Goal: Transaction & Acquisition: Obtain resource

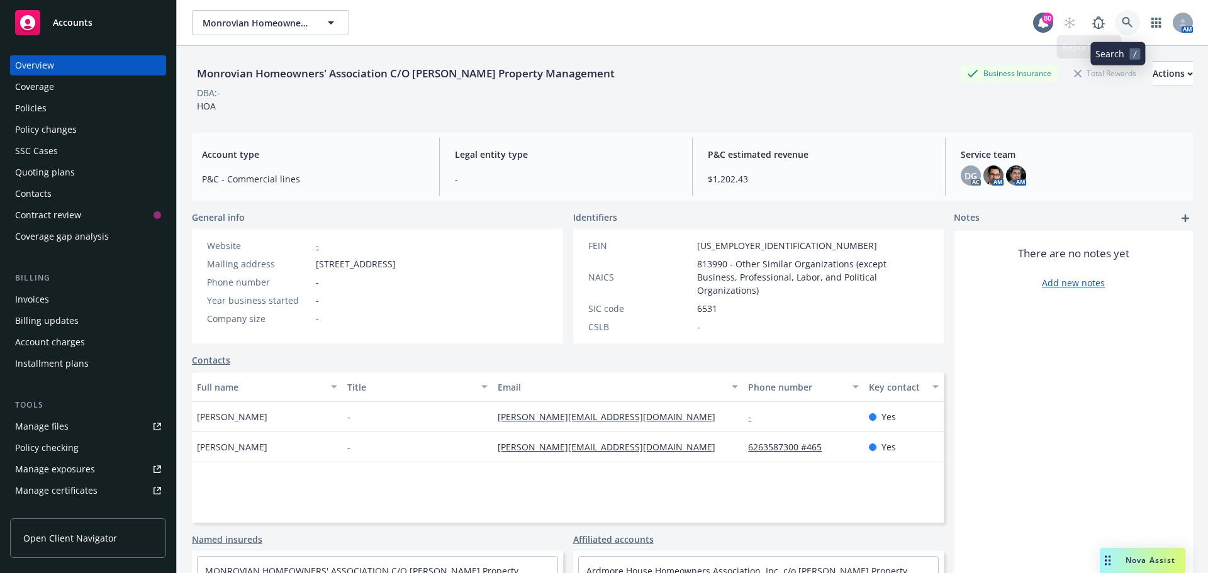
click at [1122, 20] on icon at bounding box center [1127, 22] width 11 height 11
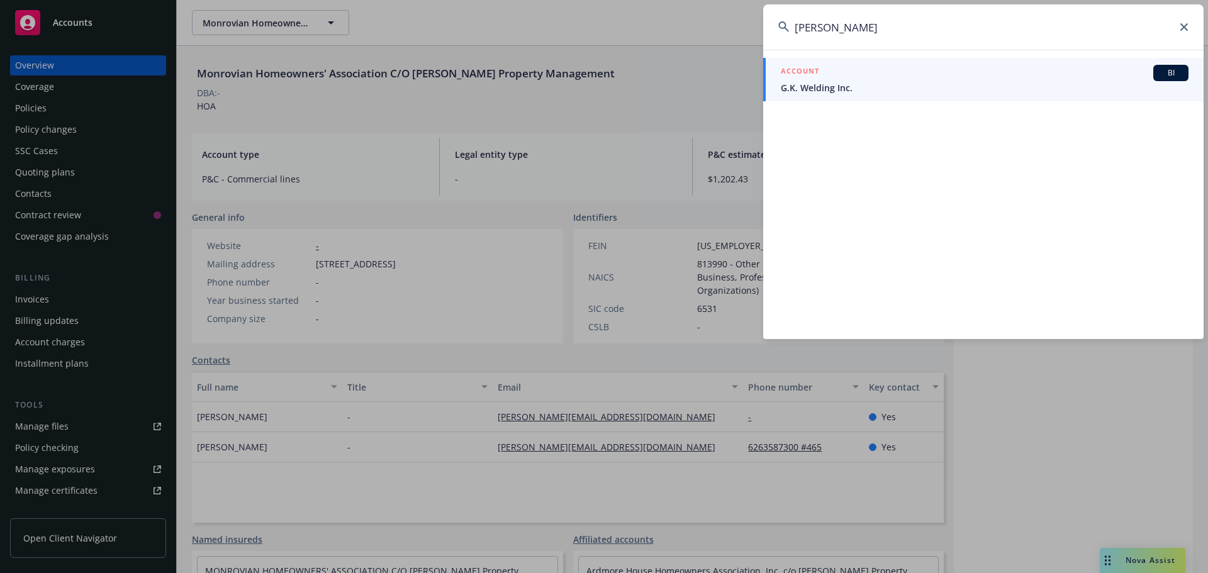
type input "[PERSON_NAME]"
click at [836, 90] on span "G.K. Welding Inc." at bounding box center [985, 87] width 408 height 13
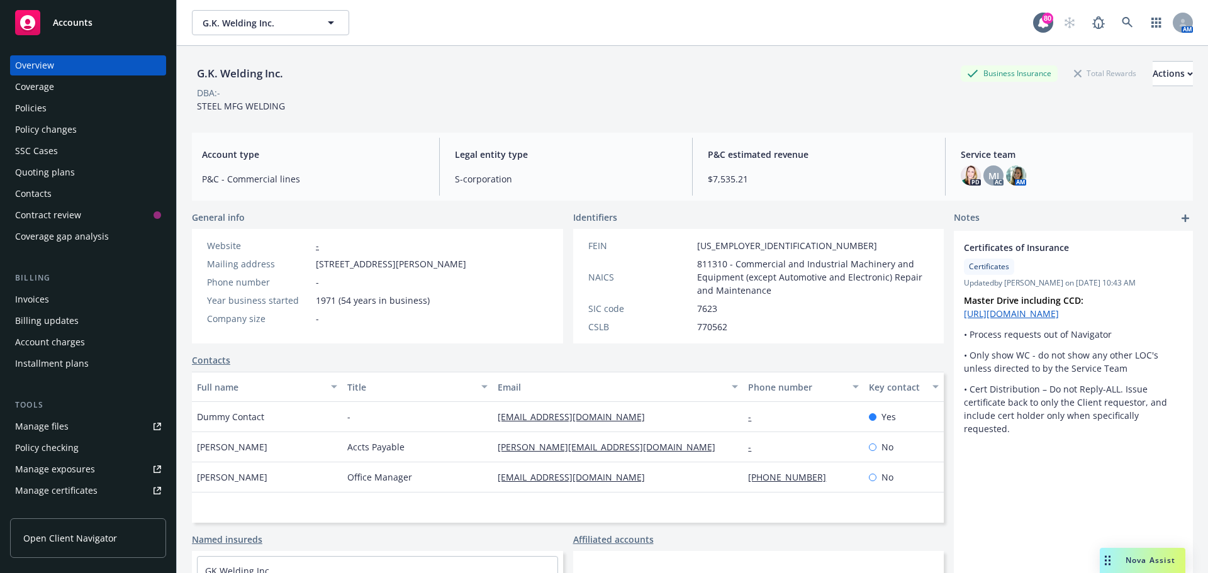
click at [26, 111] on div "Policies" at bounding box center [30, 108] width 31 height 20
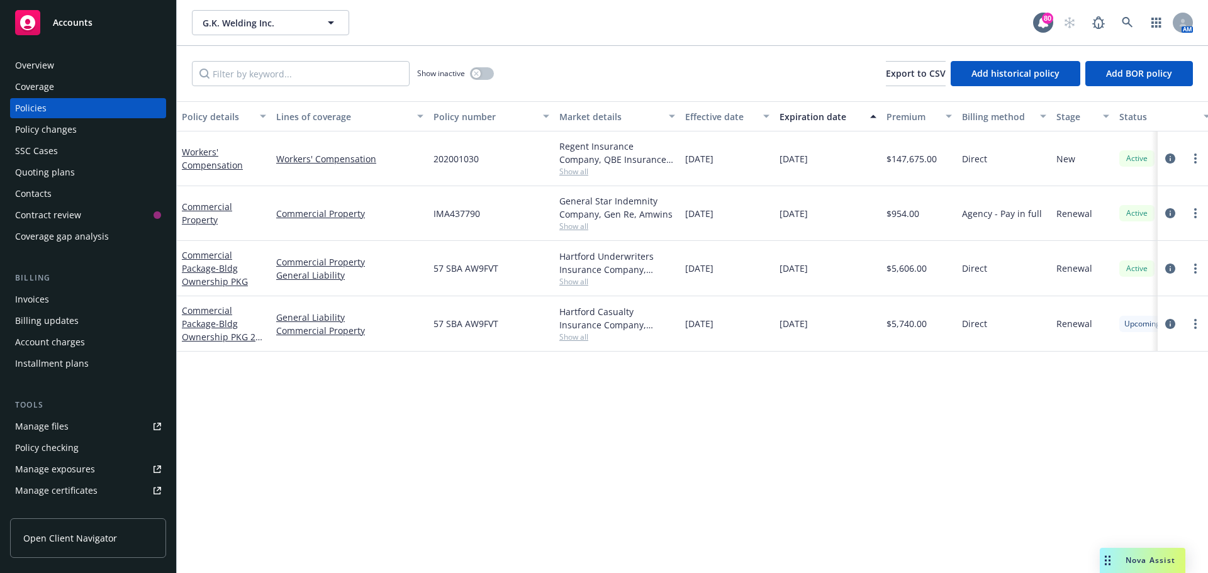
click at [582, 172] on span "Show all" at bounding box center [617, 171] width 116 height 11
click at [742, 167] on div "[DATE]" at bounding box center [727, 158] width 94 height 55
click at [571, 172] on span "Show all" at bounding box center [617, 171] width 116 height 11
click at [679, 169] on div "Regent Insurance Company, QBE Insurance Group Show all" at bounding box center [617, 158] width 126 height 55
click at [208, 158] on div "Workers' Compensation" at bounding box center [224, 158] width 84 height 26
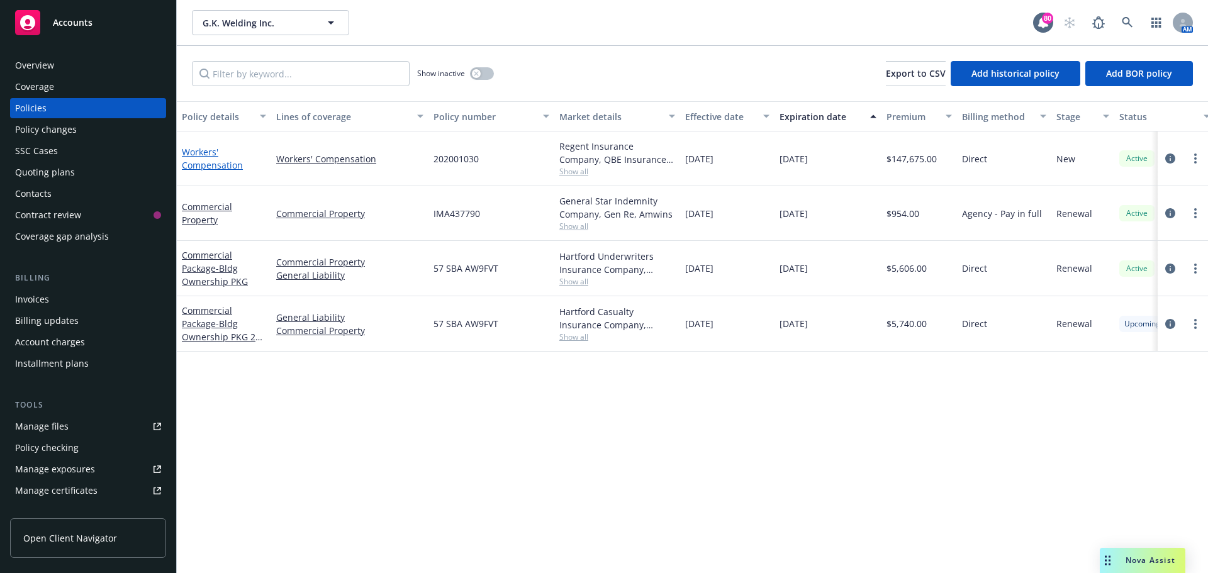
click at [214, 161] on link "Workers' Compensation" at bounding box center [212, 158] width 61 height 25
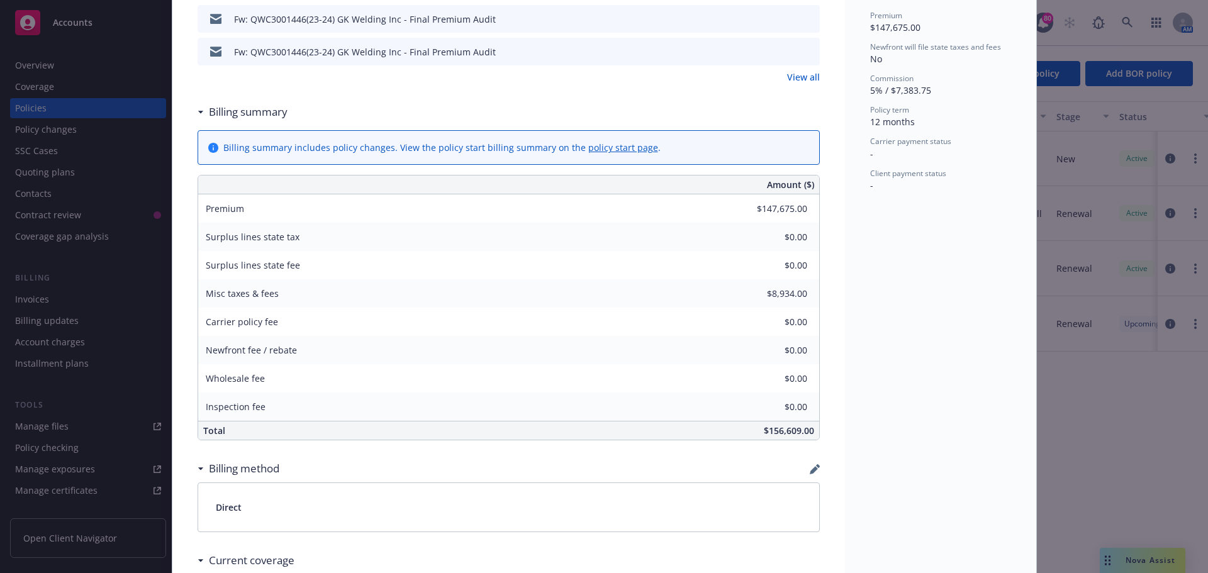
scroll to position [126, 0]
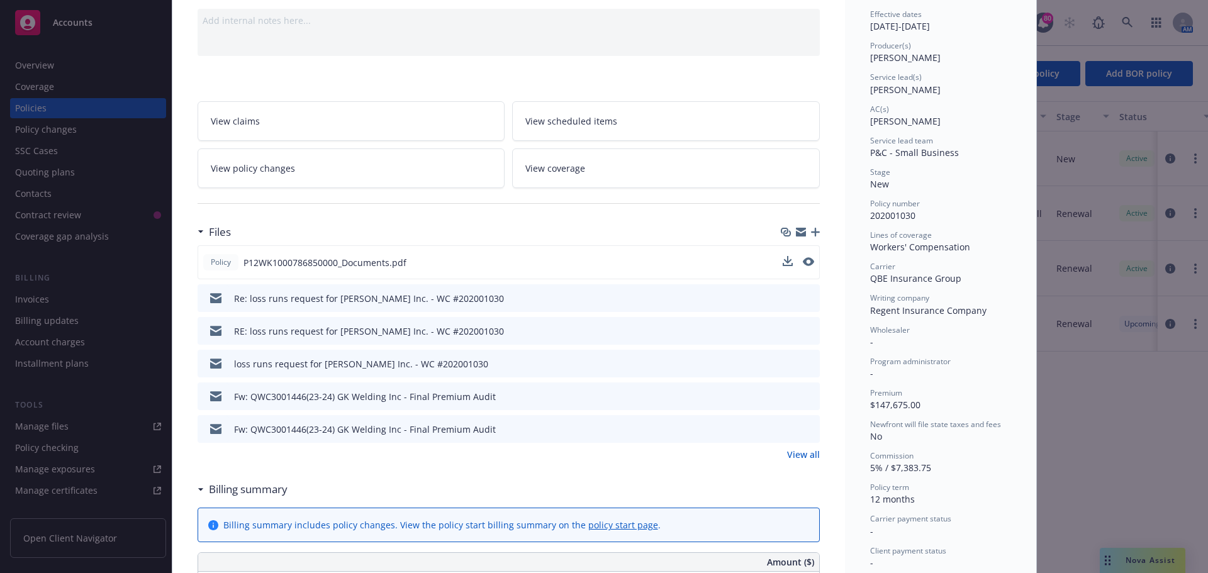
drag, startPoint x: 249, startPoint y: 264, endPoint x: 241, endPoint y: 264, distance: 8.2
click at [249, 264] on span "P12WK1000786850000_Documents.pdf" at bounding box center [324, 262] width 163 height 13
click at [214, 260] on span "Policy" at bounding box center [220, 262] width 25 height 11
click at [322, 265] on span "P12WK1000786850000_Documents.pdf" at bounding box center [324, 262] width 163 height 13
click at [781, 259] on icon "download file" at bounding box center [786, 262] width 10 height 10
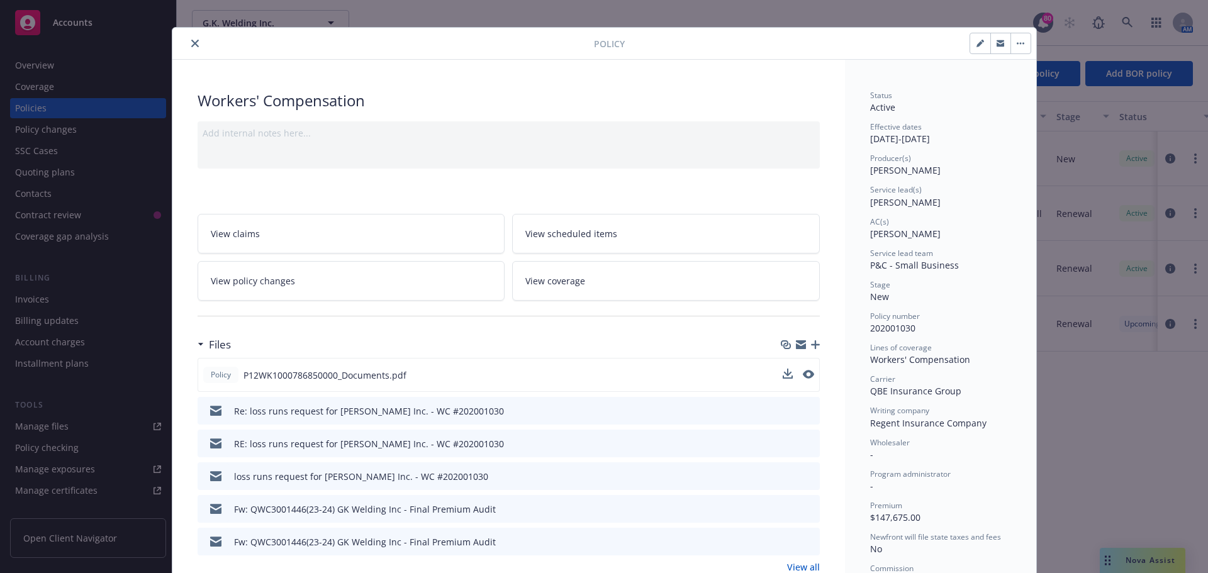
scroll to position [0, 0]
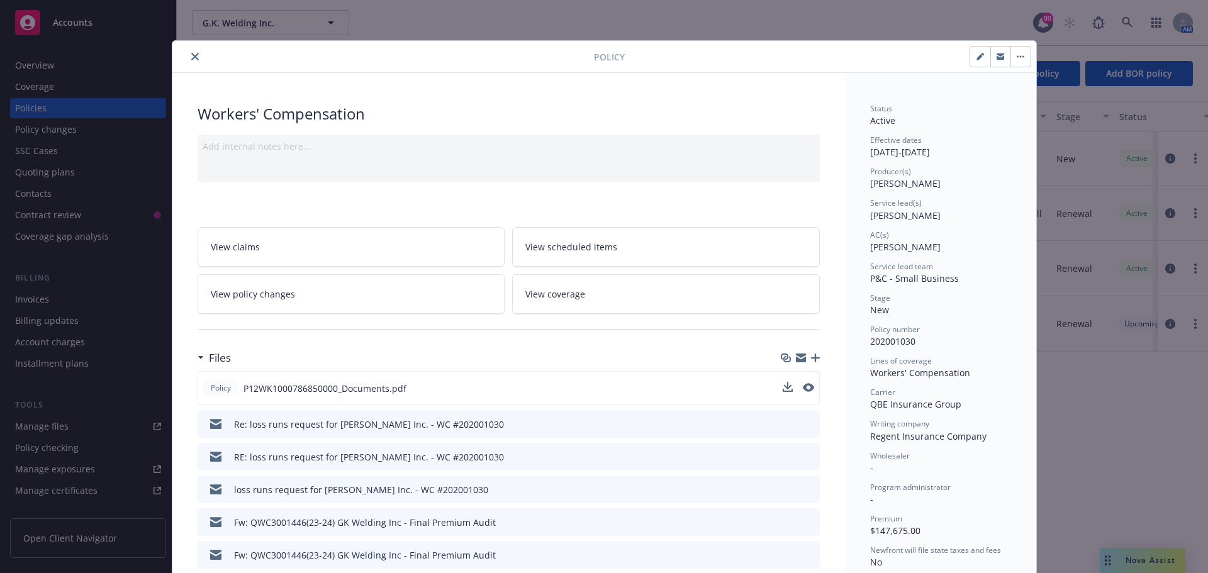
click at [187, 55] on button "close" at bounding box center [194, 56] width 15 height 15
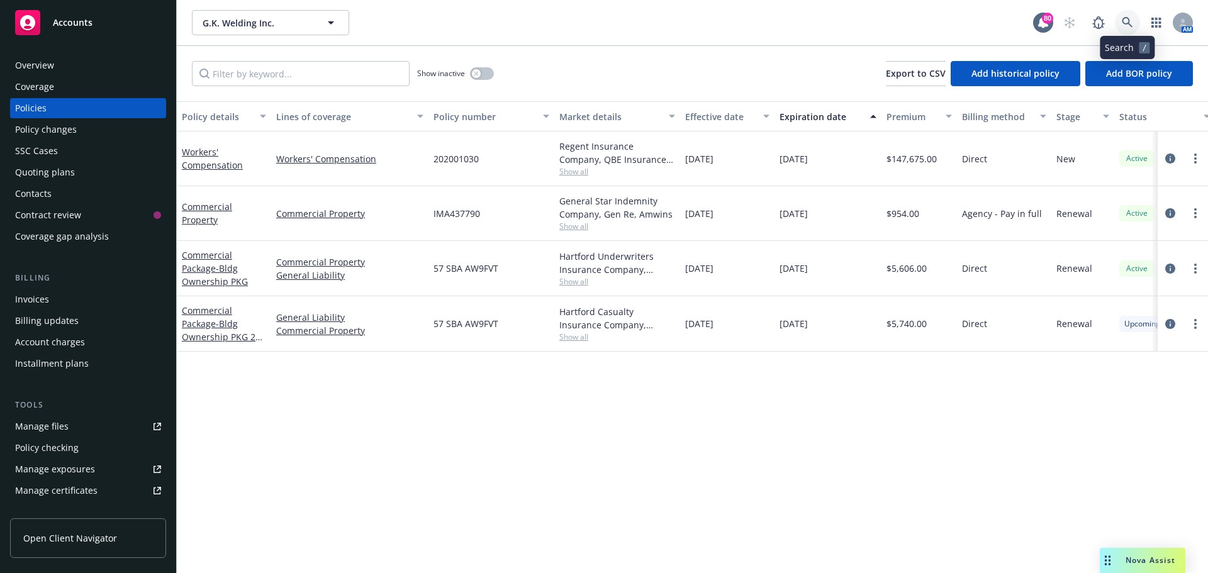
click at [1120, 21] on link at bounding box center [1127, 22] width 25 height 25
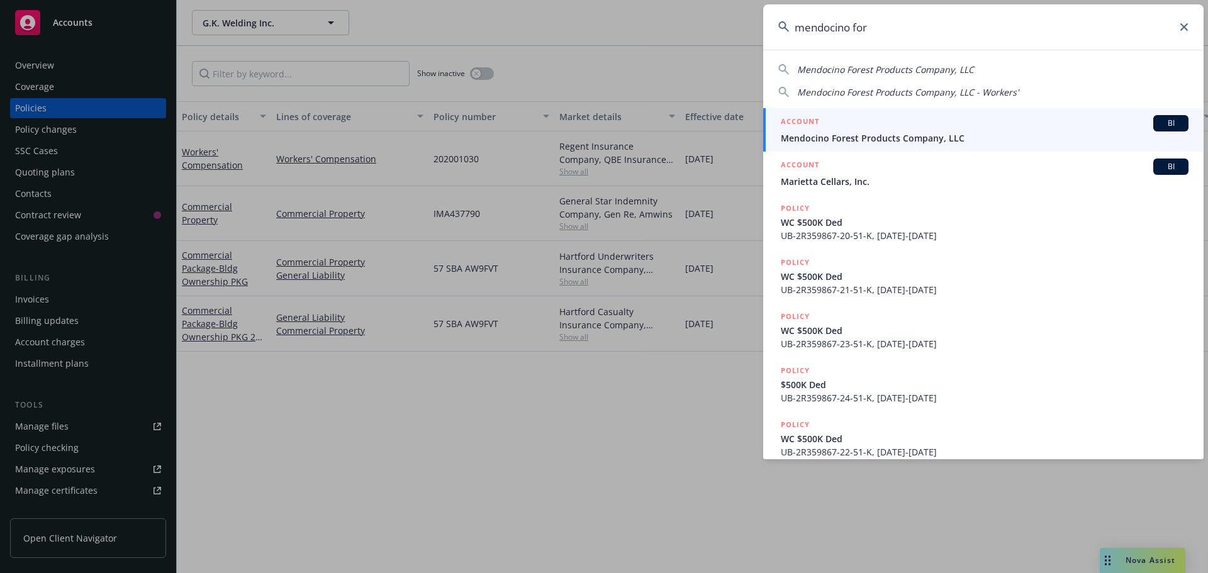
type input "mendocino for"
click at [932, 133] on span "Mendocino Forest Products Company, LLC" at bounding box center [985, 137] width 408 height 13
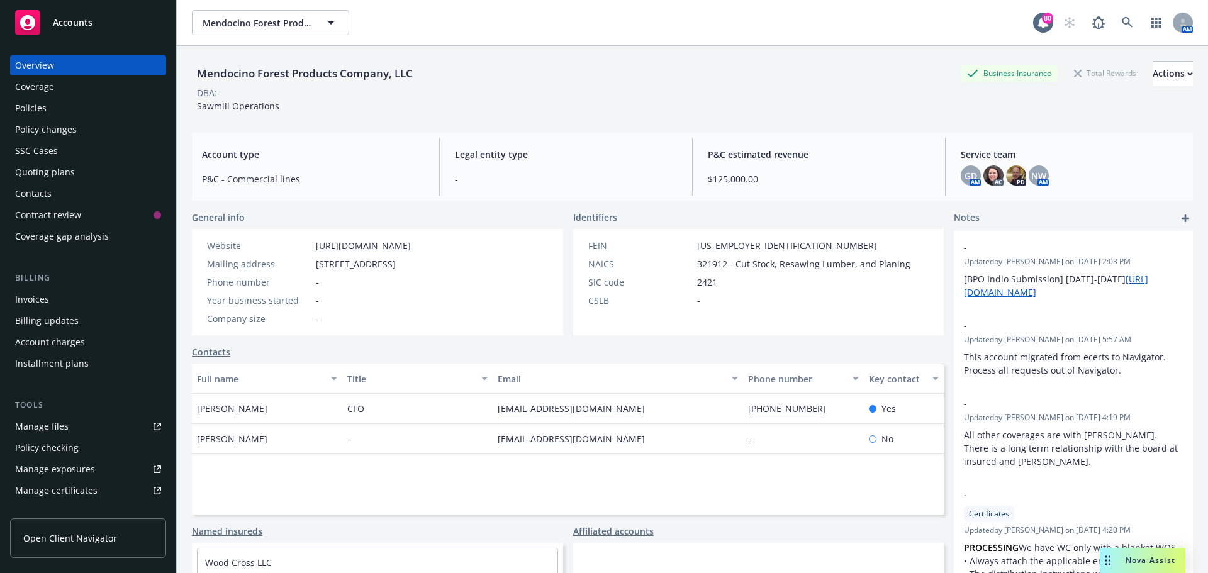
click at [42, 104] on div "Policies" at bounding box center [30, 108] width 31 height 20
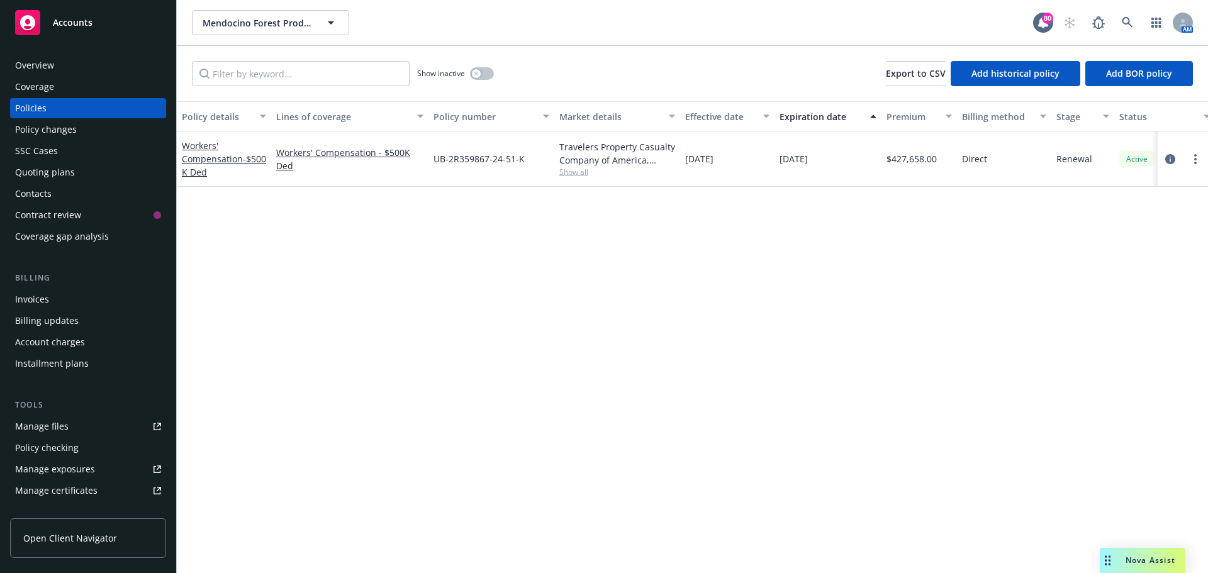
click at [568, 170] on span "Show all" at bounding box center [617, 172] width 116 height 11
click at [1124, 23] on icon at bounding box center [1127, 22] width 11 height 11
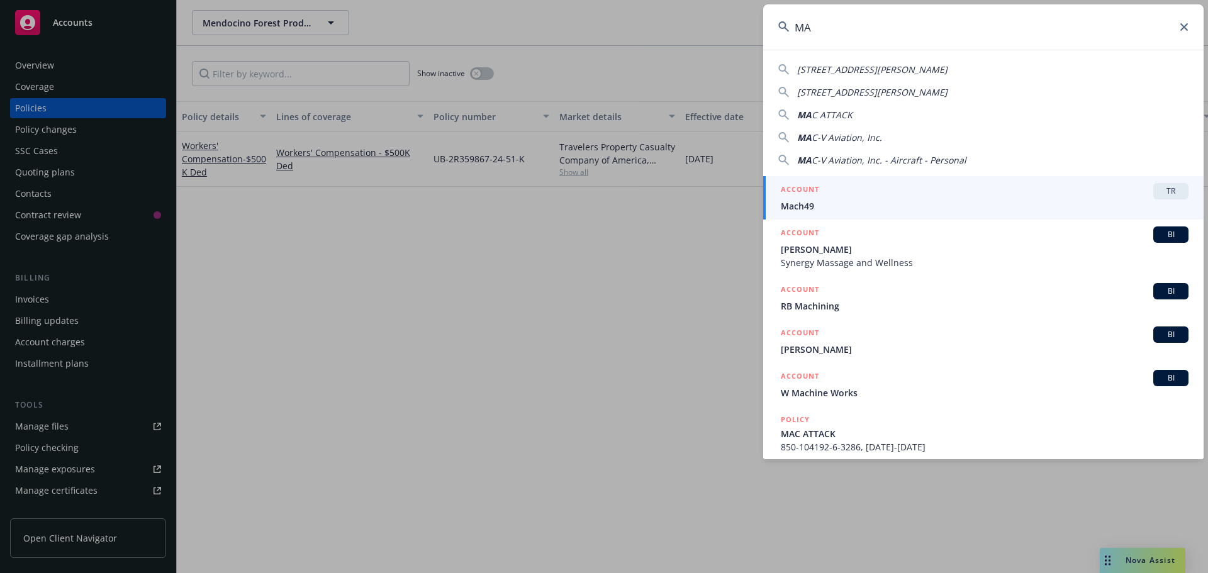
type input "M"
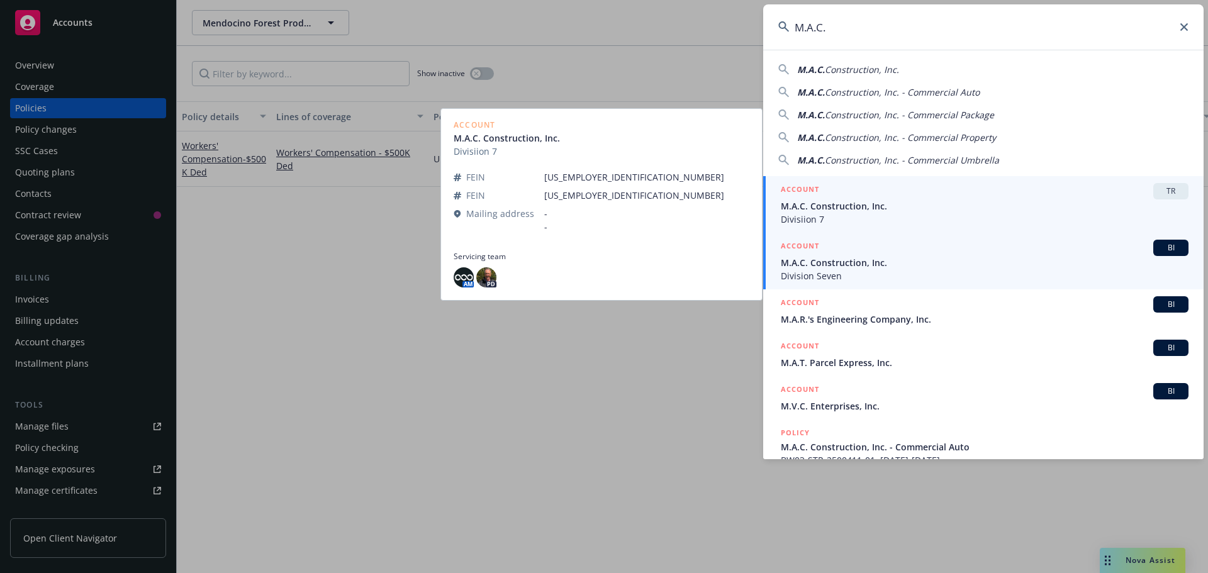
type input "M.A.C."
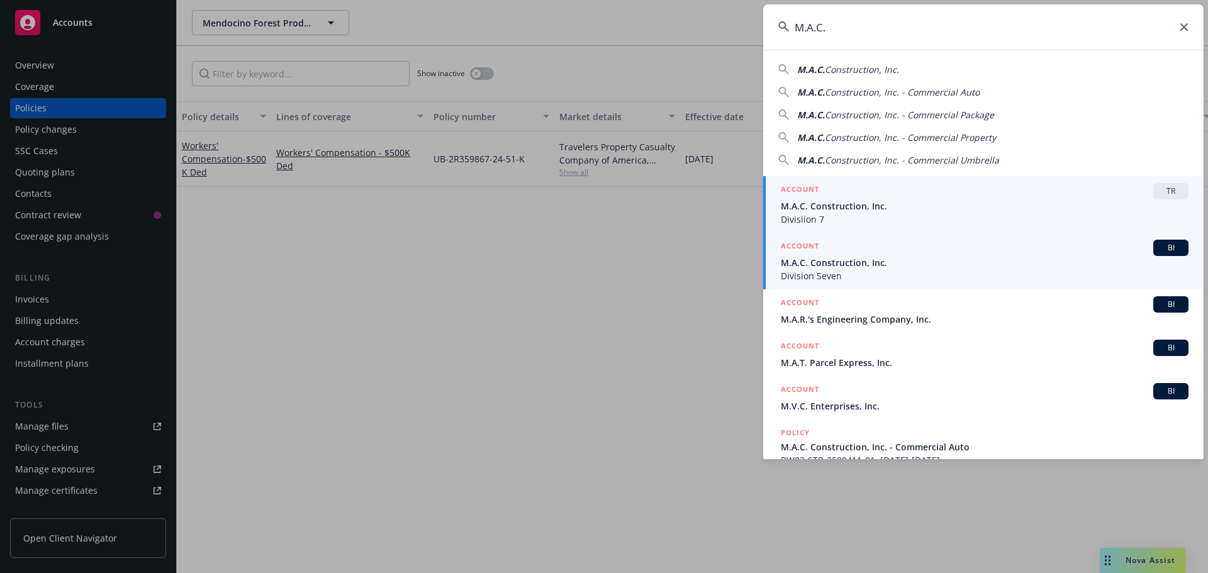
click at [850, 259] on span "M.A.C. Construction, Inc." at bounding box center [985, 262] width 408 height 13
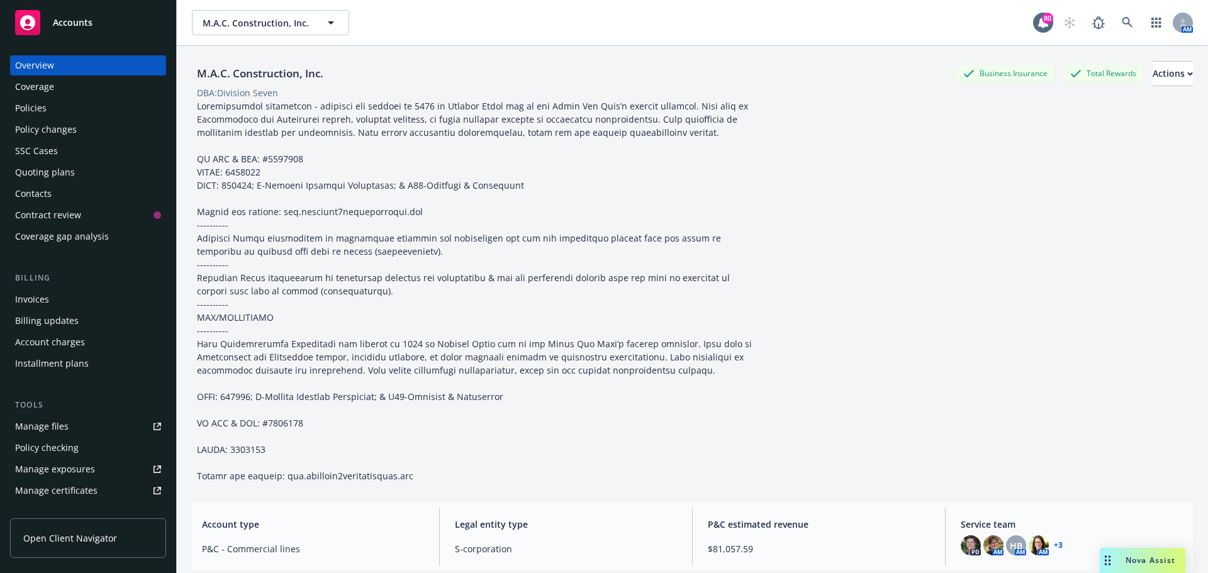
click at [45, 106] on div "Policies" at bounding box center [30, 108] width 31 height 20
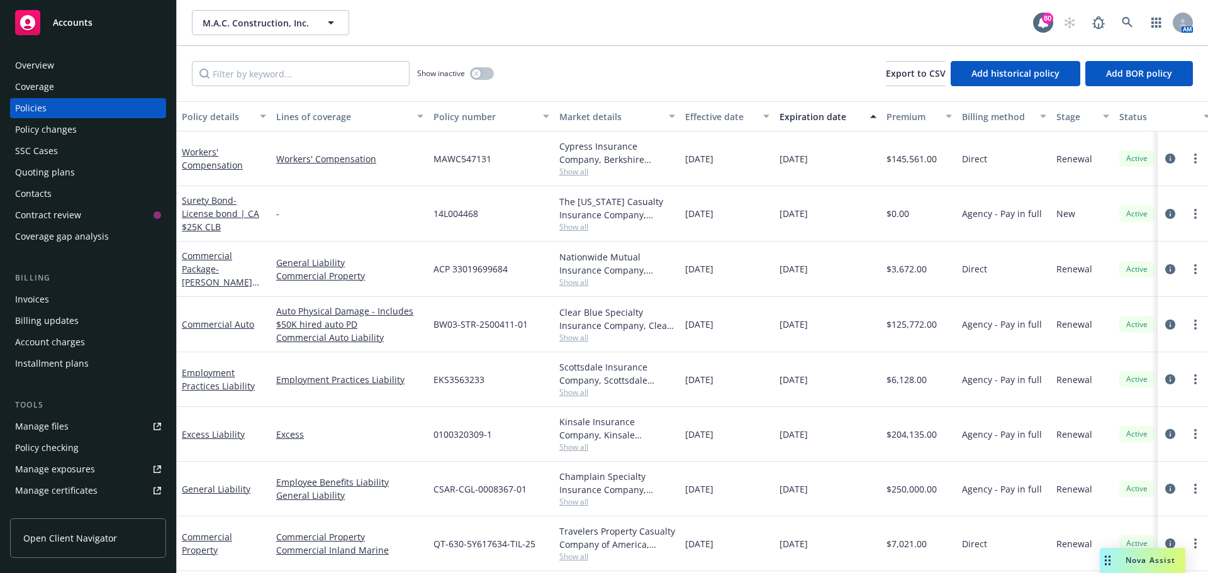
click at [29, 169] on div "Quoting plans" at bounding box center [45, 172] width 60 height 20
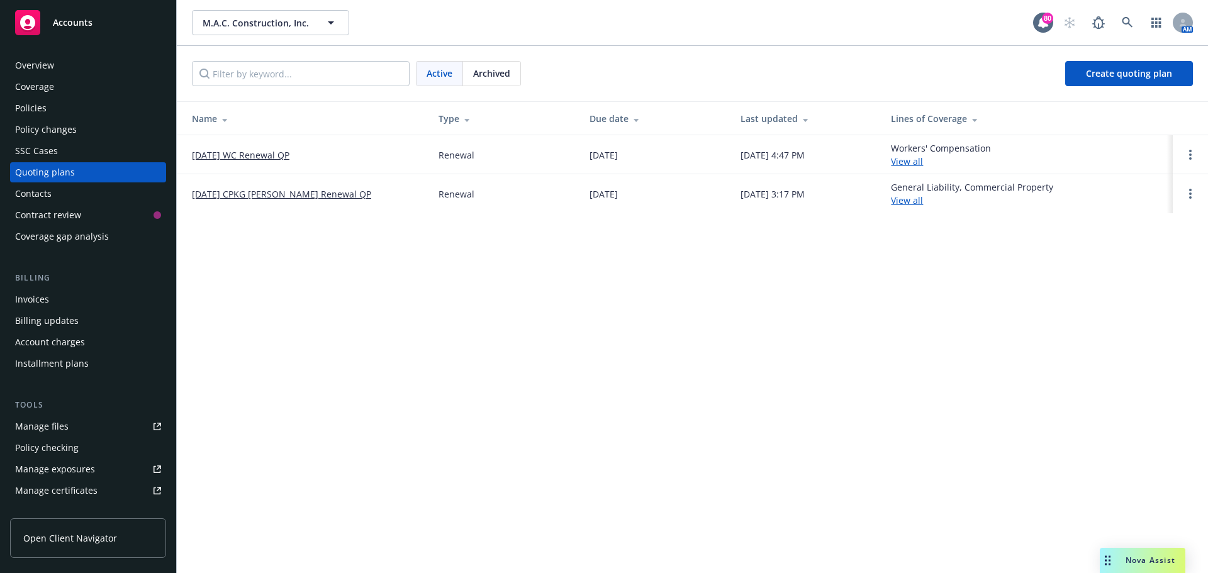
click at [257, 151] on link "10/01/25 WC Renewal QP" at bounding box center [241, 154] width 98 height 13
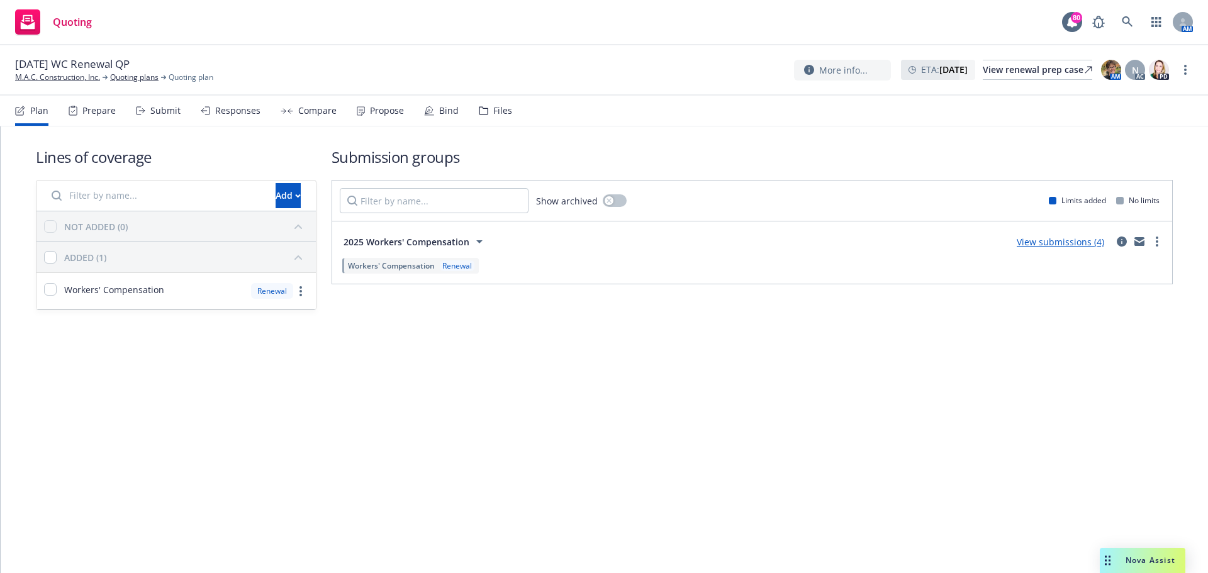
click at [455, 239] on span "2025 Workers' Compensation" at bounding box center [407, 241] width 126 height 13
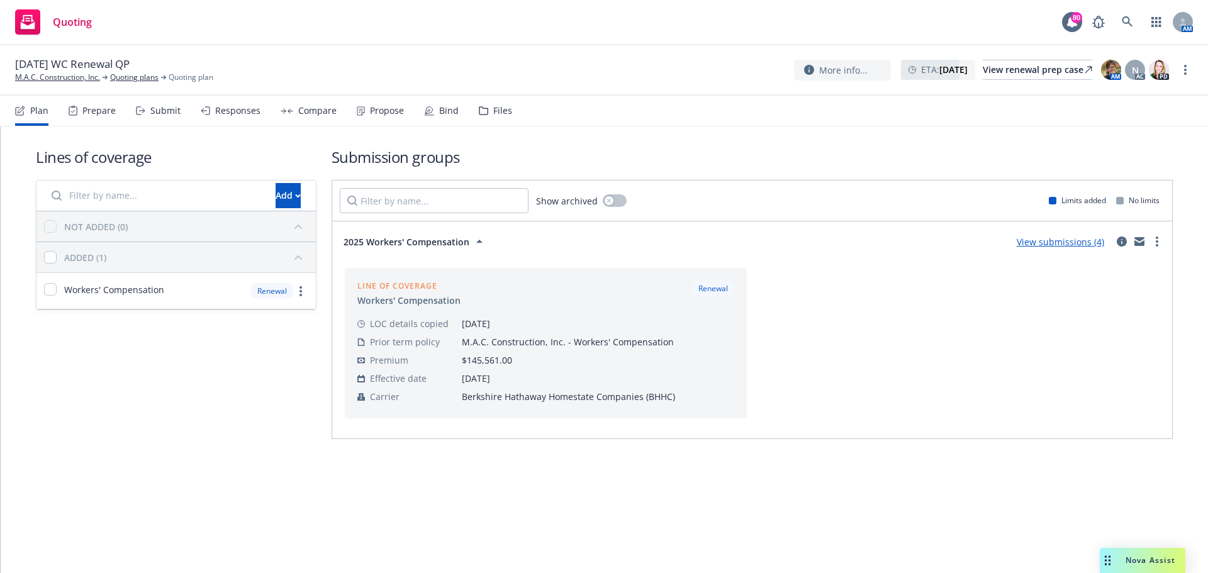
click at [1066, 240] on link "View submissions (4)" at bounding box center [1060, 242] width 87 height 12
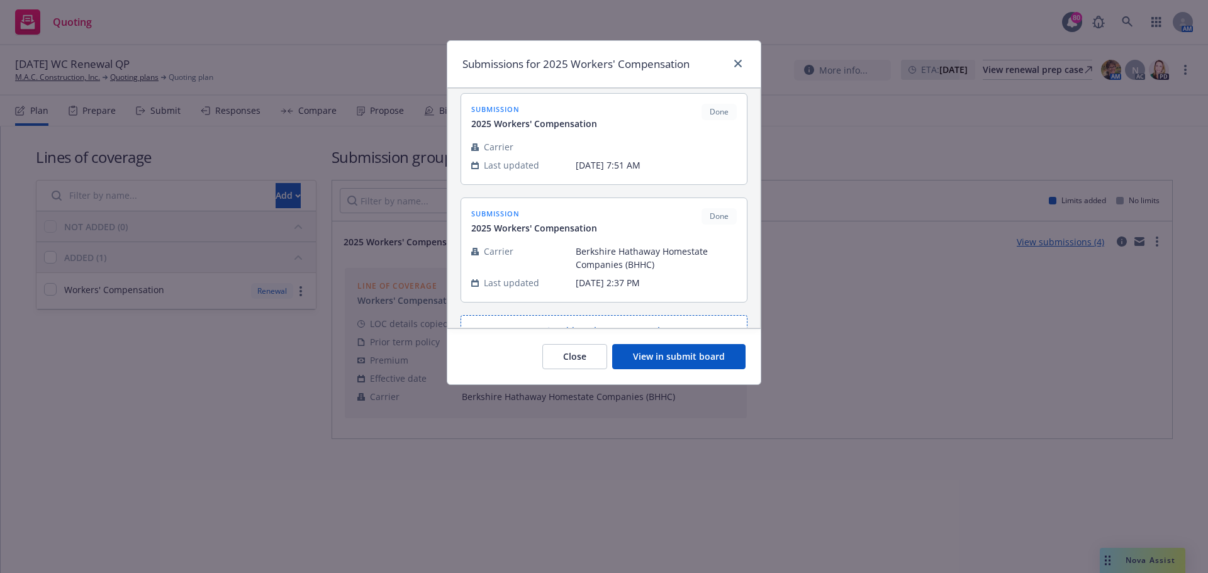
scroll to position [262, 0]
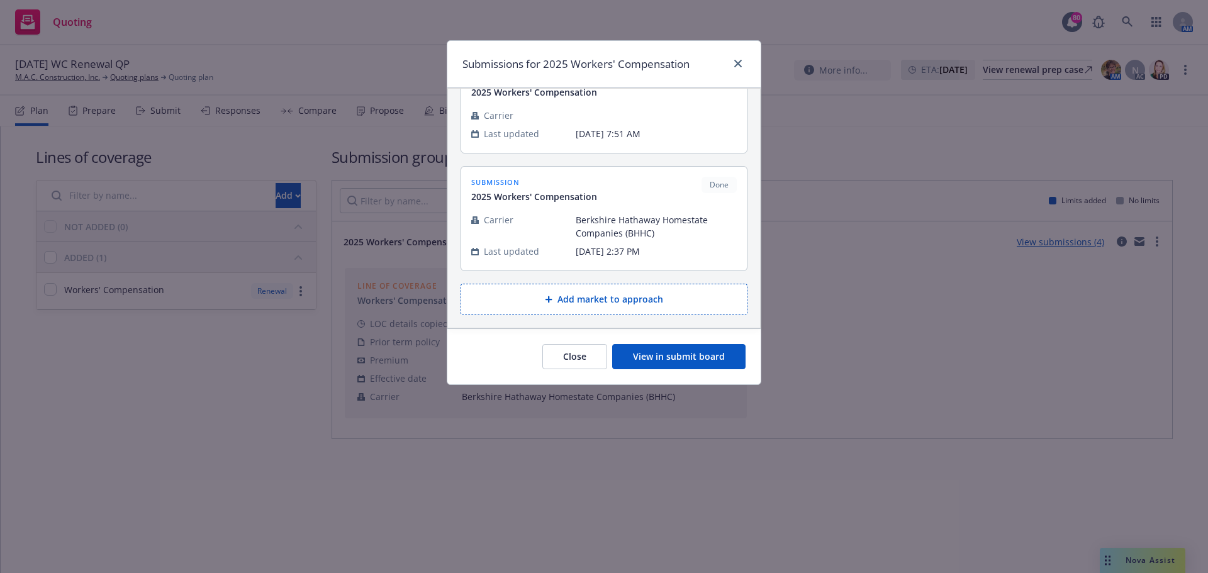
click at [576, 361] on button "Close" at bounding box center [574, 356] width 65 height 25
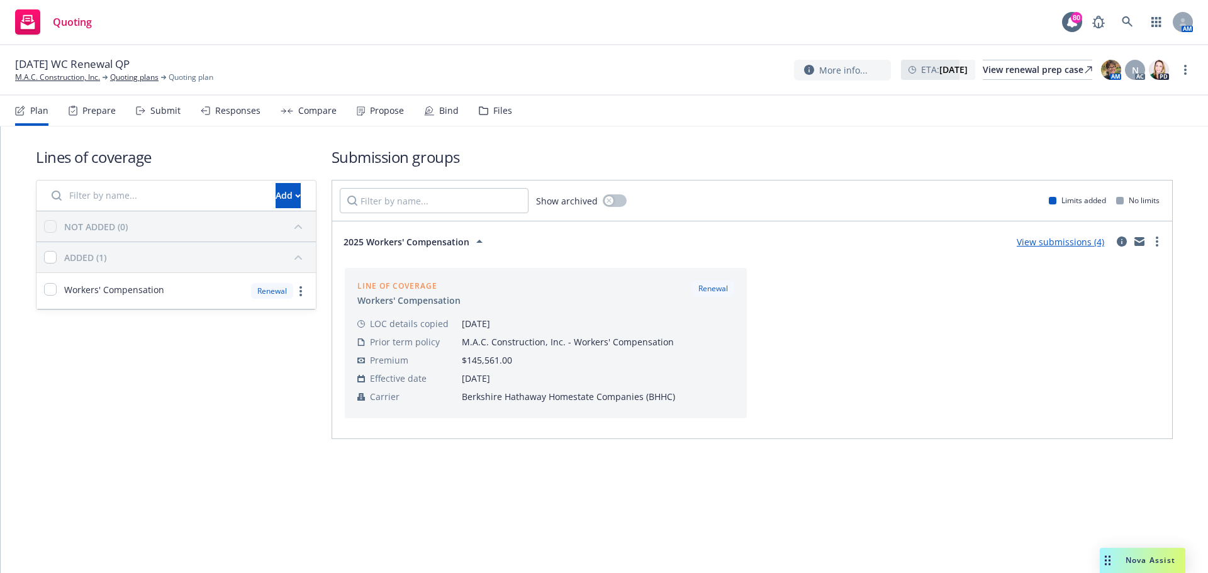
click at [1062, 242] on link "View submissions (4)" at bounding box center [1060, 242] width 87 height 12
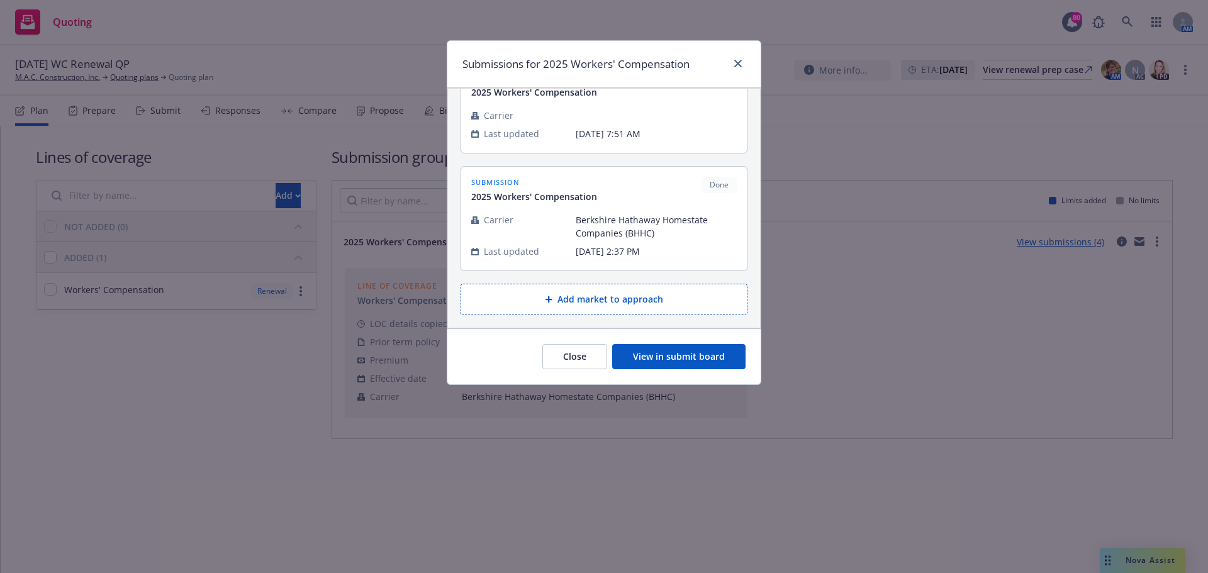
click at [662, 359] on button "View in submit board" at bounding box center [678, 356] width 133 height 25
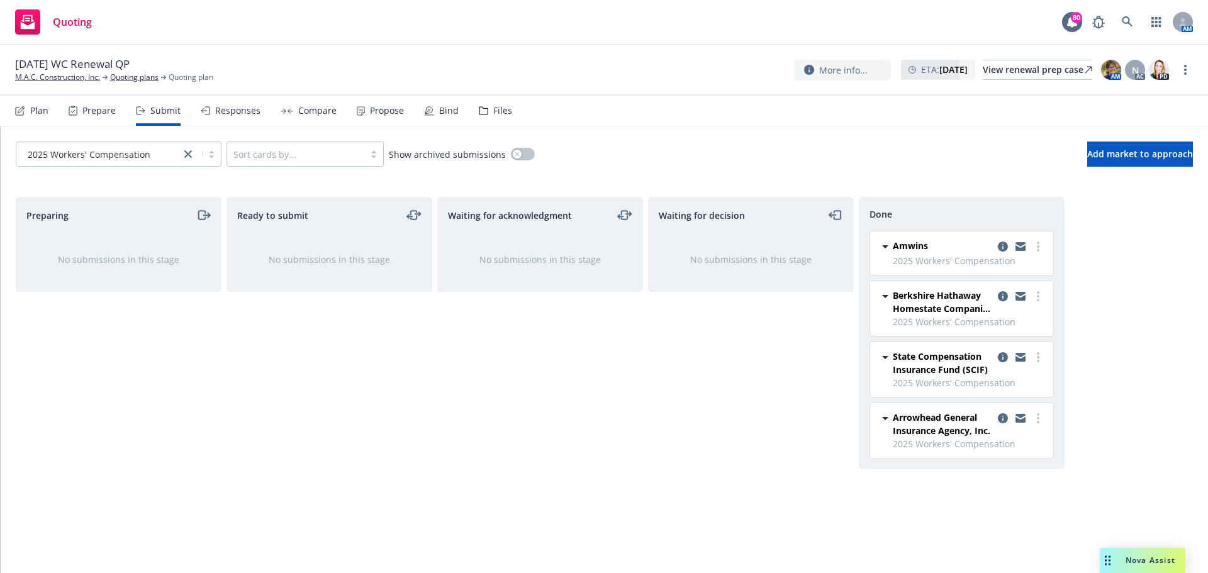
click at [888, 244] on icon at bounding box center [885, 246] width 15 height 15
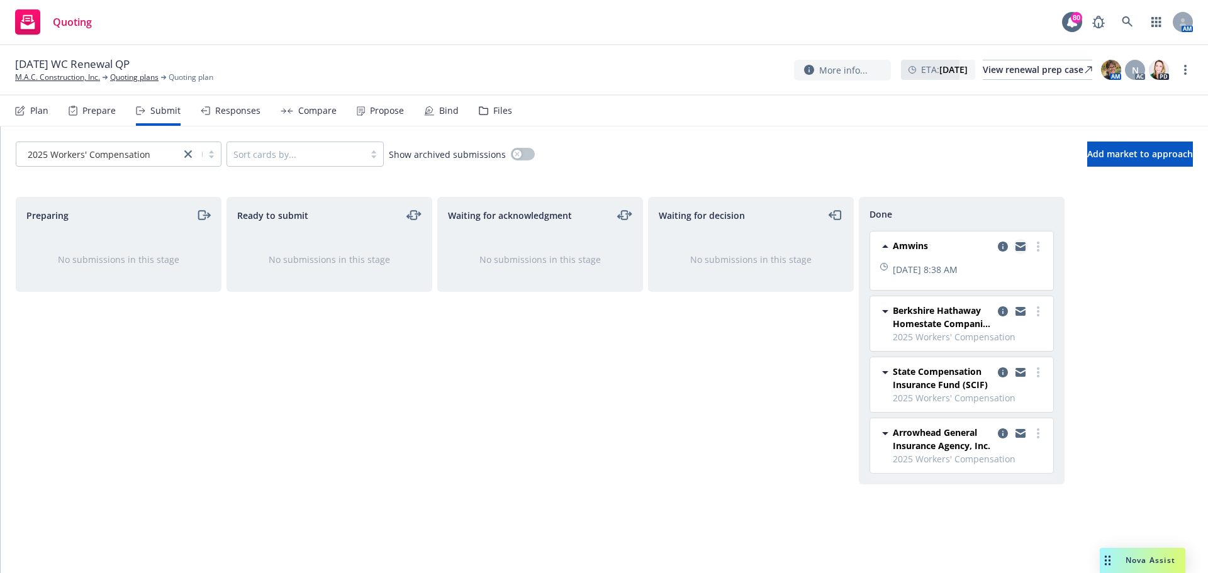
click at [1020, 247] on icon "copy logging email" at bounding box center [1020, 246] width 10 height 9
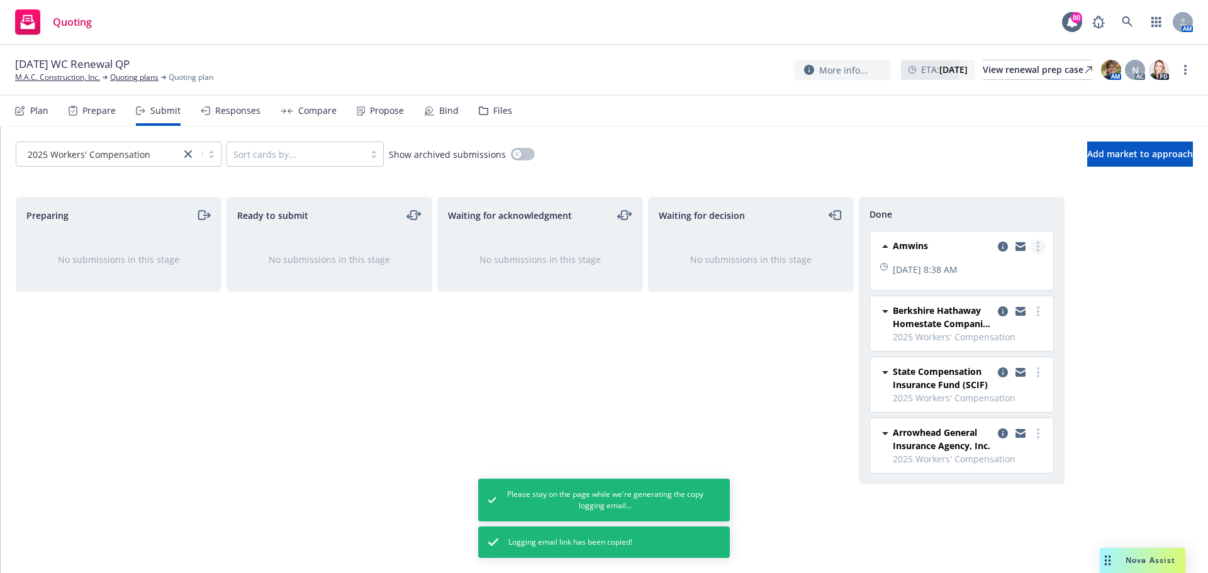
click at [1035, 243] on link "more" at bounding box center [1038, 246] width 15 height 15
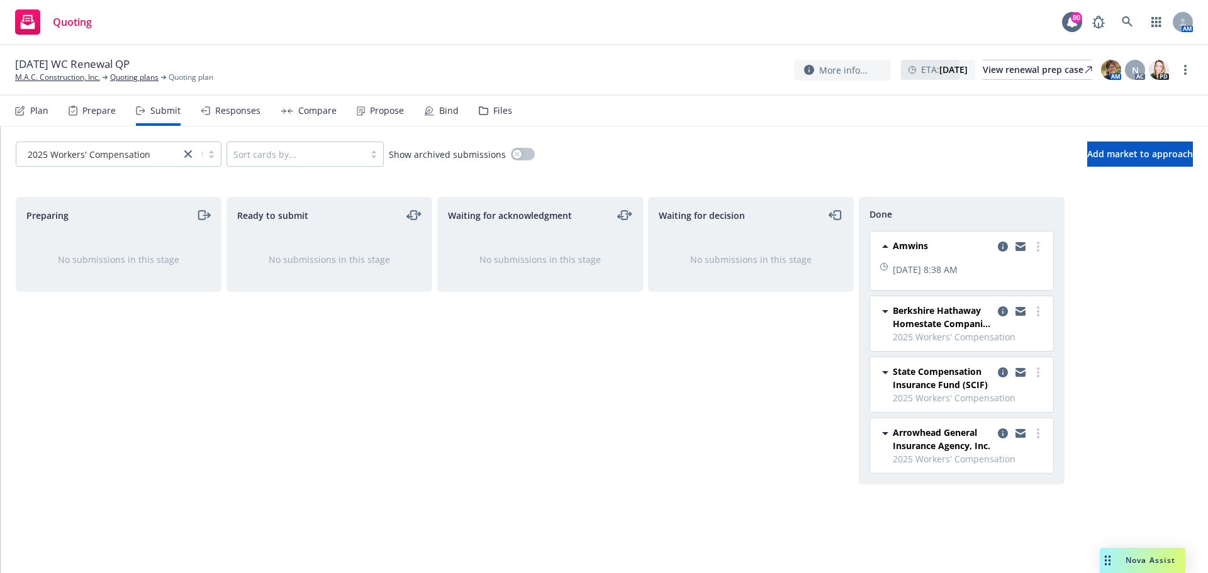
click at [1056, 247] on div "Amwins Wednesday, August 13, 2025 at 8:38 AM Berkshire Hathaway Homestate Compa…" at bounding box center [958, 357] width 199 height 253
click at [724, 143] on div "2025 Workers' Compensation Sort cards by... Show archived submissions Add marke…" at bounding box center [604, 154] width 1177 height 25
click at [920, 271] on span "Wednesday, August 13, 2025 at 8:38 AM" at bounding box center [925, 269] width 65 height 13
click at [1002, 246] on icon "copy logging email" at bounding box center [1003, 247] width 10 height 10
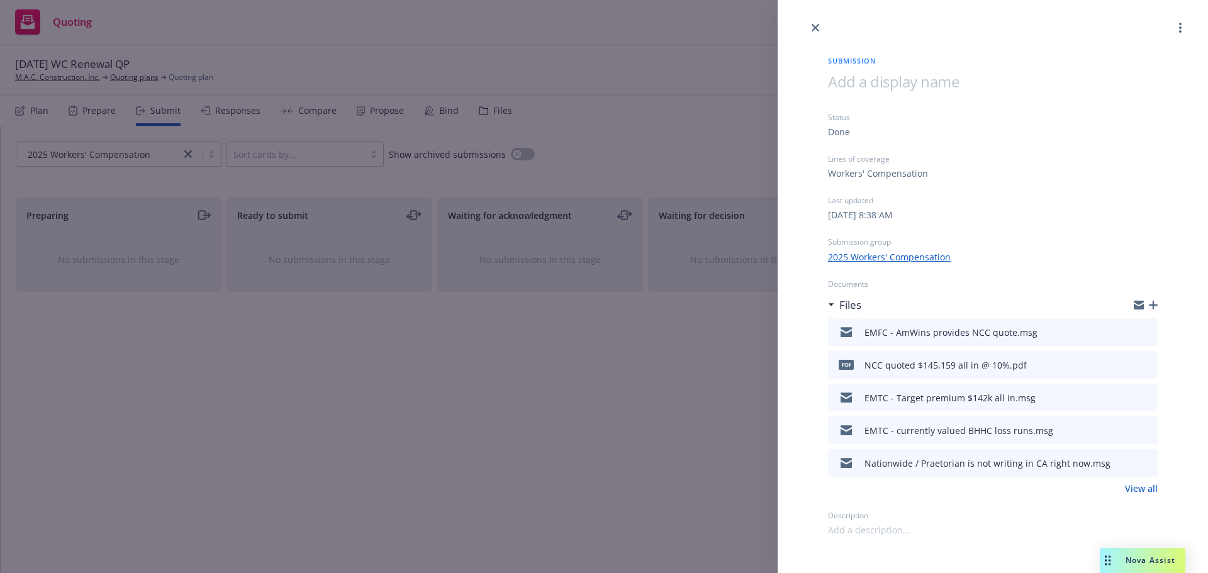
click at [1123, 330] on icon "download file" at bounding box center [1125, 330] width 8 height 8
click at [816, 28] on icon "close" at bounding box center [816, 28] width 8 height 8
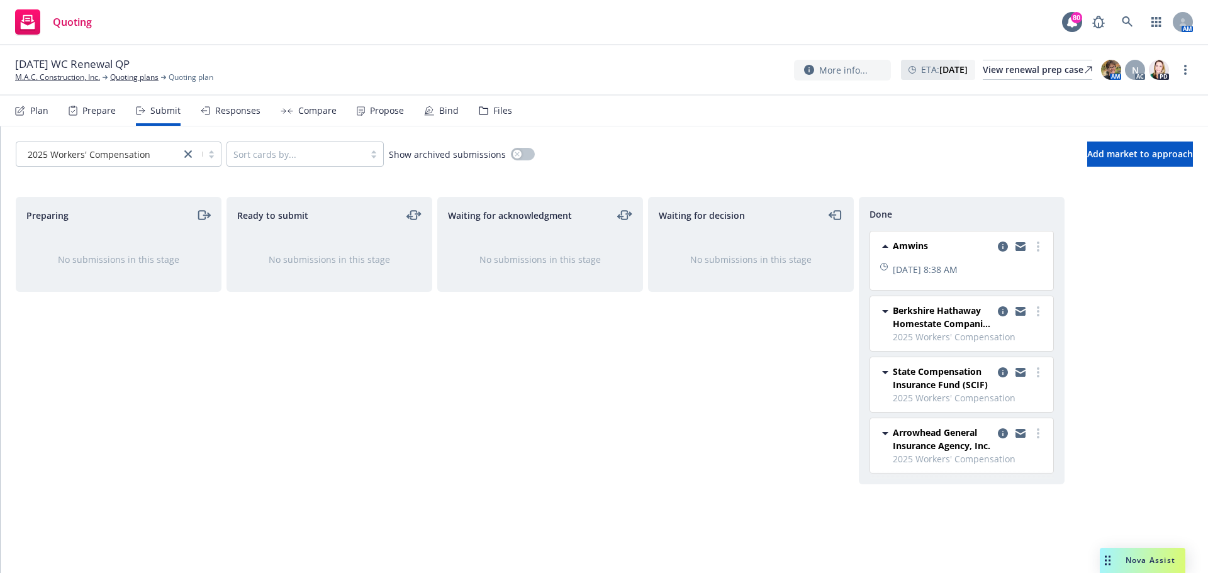
click at [228, 117] on div "Responses" at bounding box center [231, 111] width 60 height 30
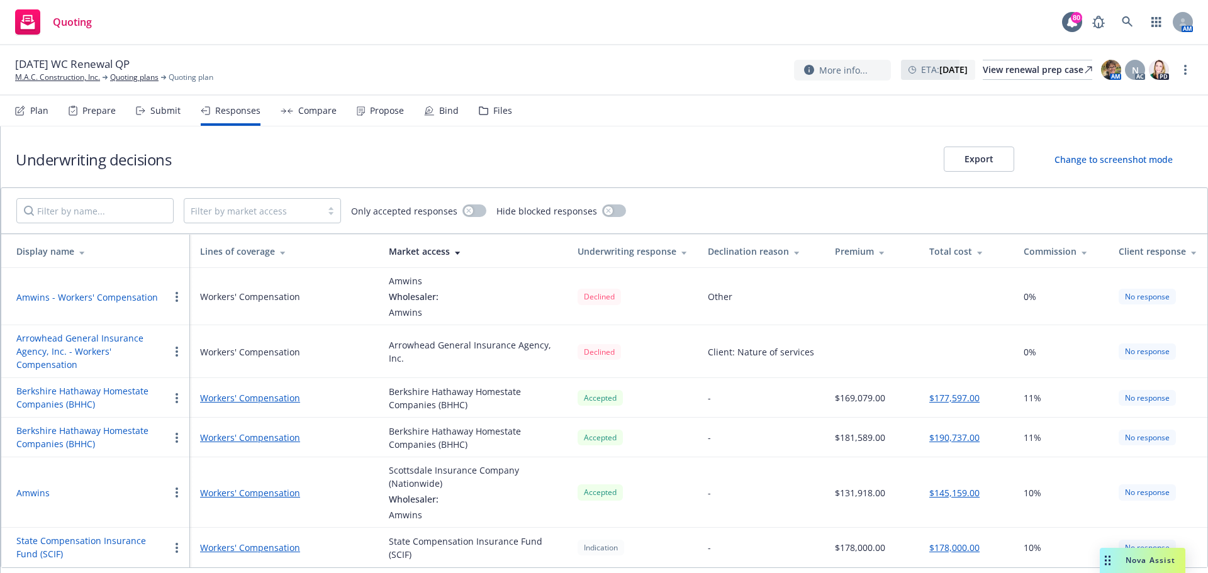
click at [42, 493] on button "Amwins" at bounding box center [32, 492] width 33 height 13
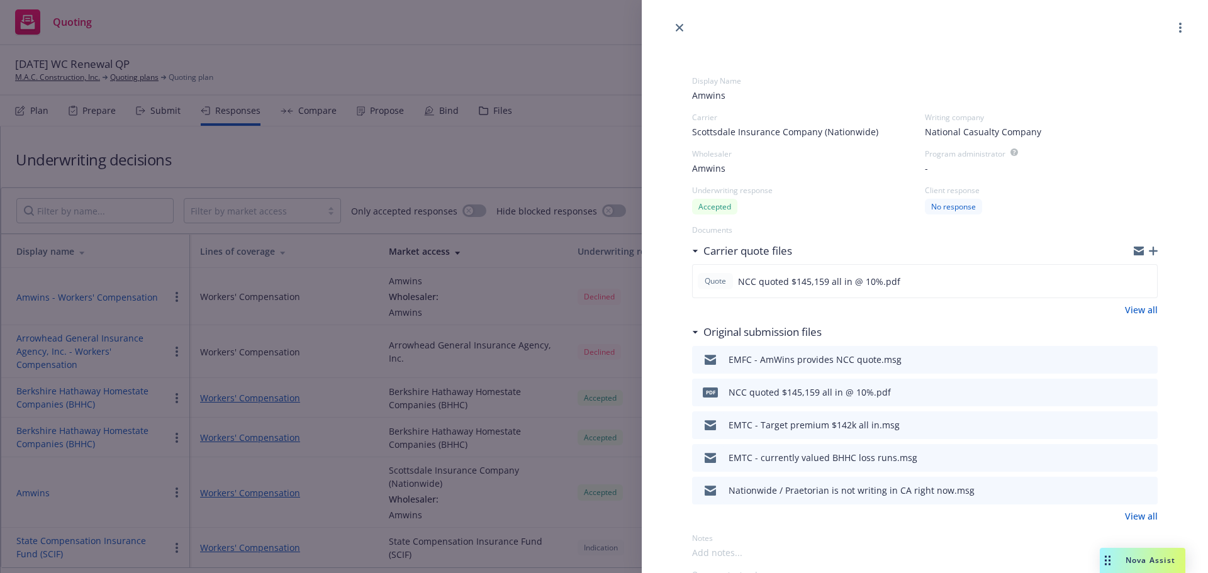
click at [1120, 357] on icon "download file" at bounding box center [1125, 359] width 10 height 10
click at [683, 25] on icon "close" at bounding box center [680, 28] width 8 height 8
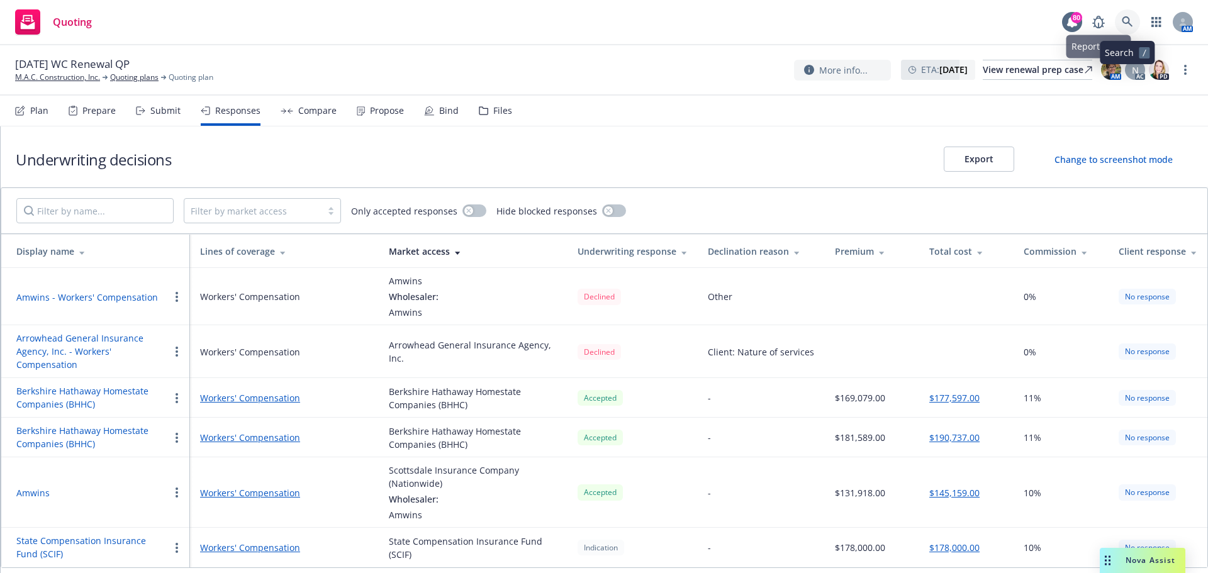
click at [1126, 23] on icon at bounding box center [1127, 21] width 11 height 11
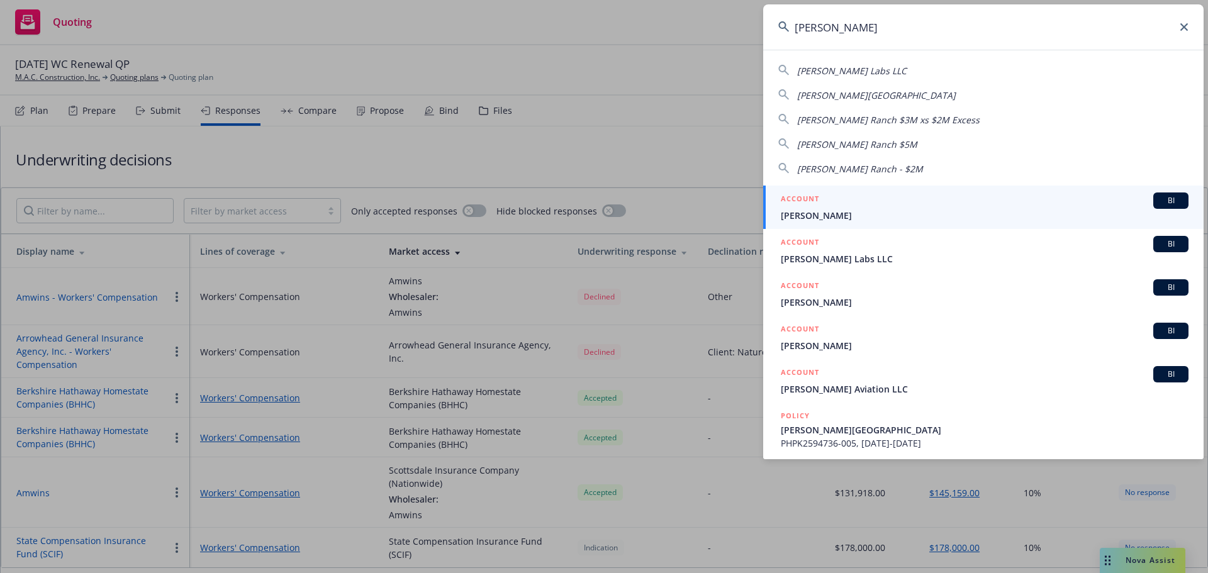
type input "simpson sheet"
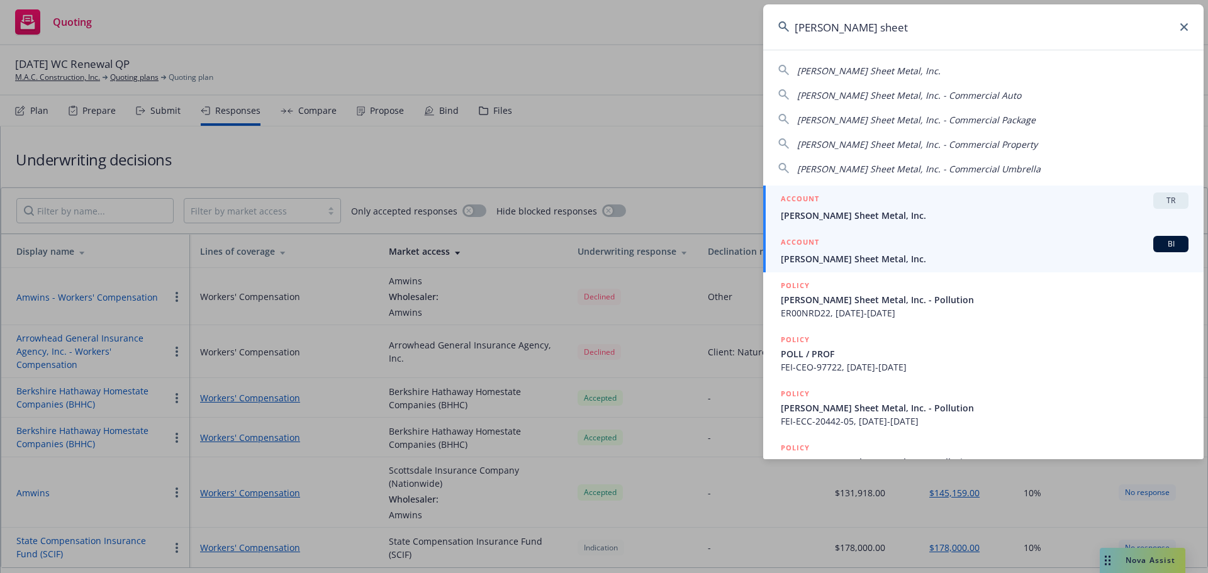
click at [858, 250] on div "ACCOUNT BI" at bounding box center [985, 244] width 408 height 16
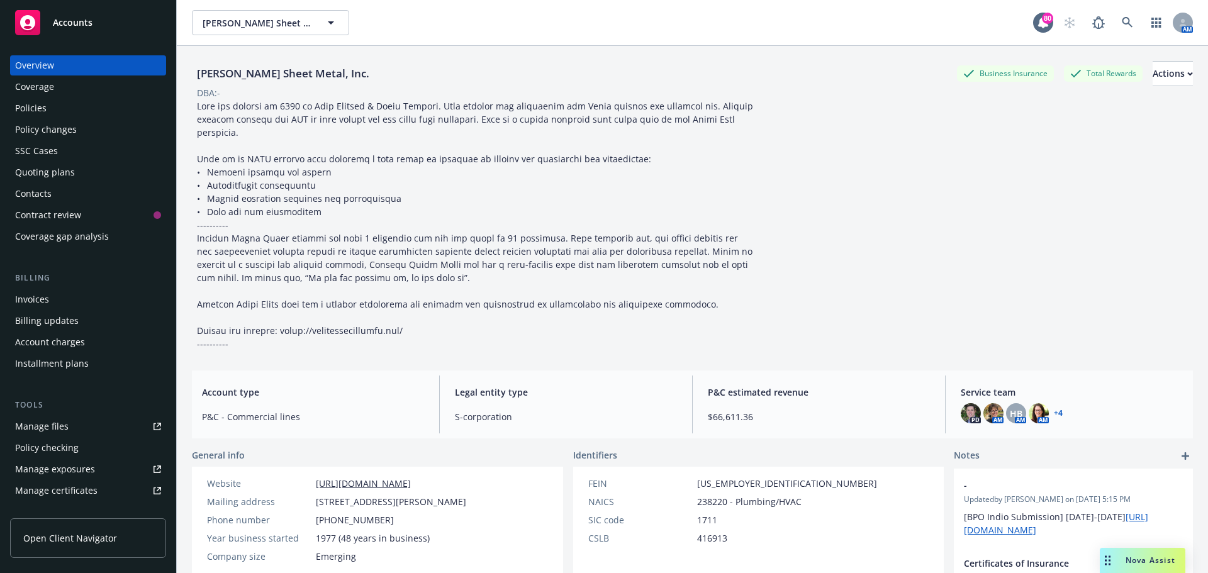
click at [53, 110] on div "Policies" at bounding box center [88, 108] width 146 height 20
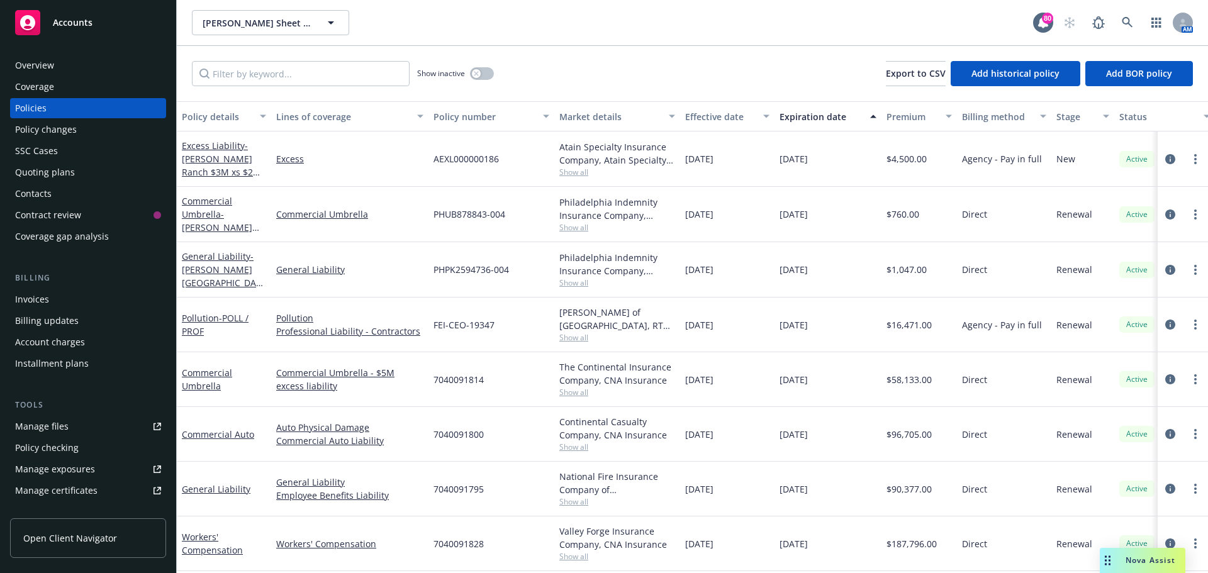
click at [34, 174] on div "Quoting plans" at bounding box center [45, 172] width 60 height 20
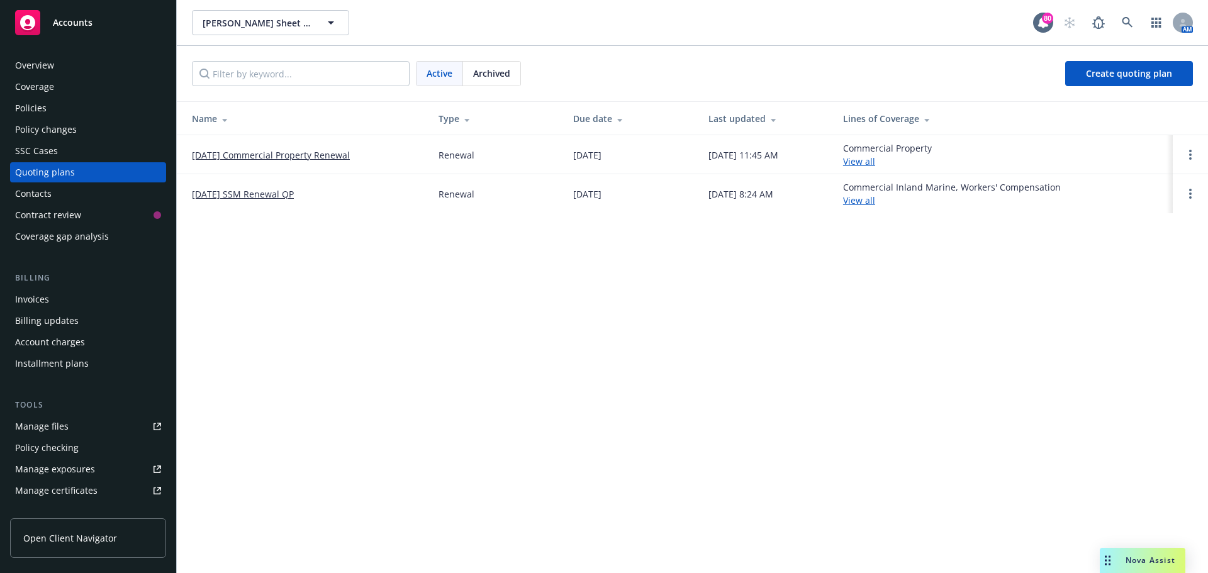
click at [69, 106] on div "Policies" at bounding box center [88, 108] width 146 height 20
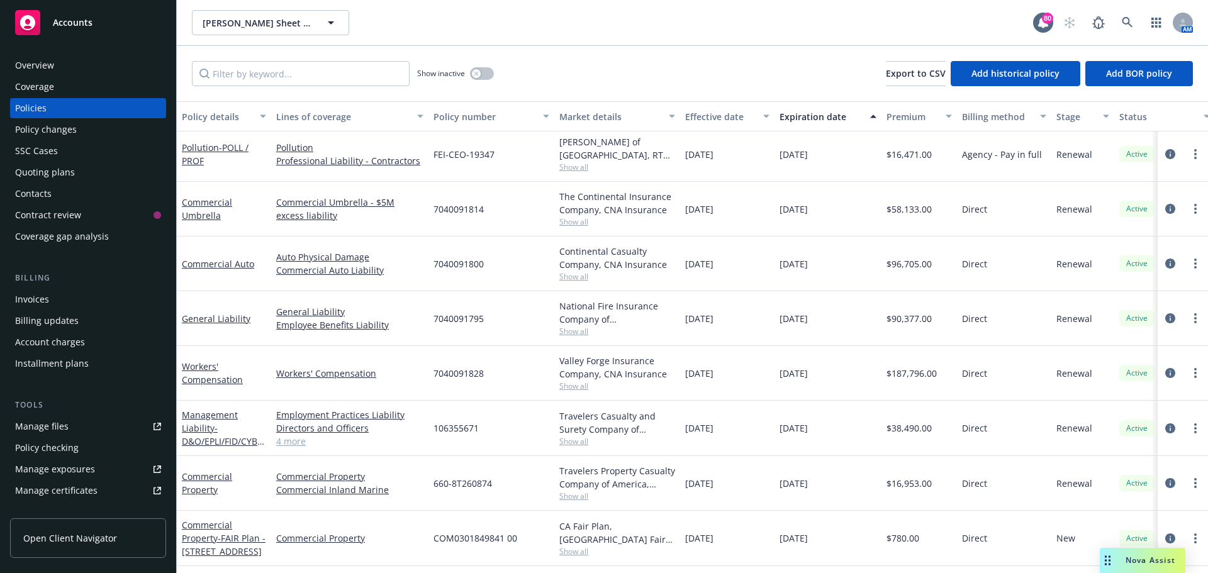
scroll to position [189, 0]
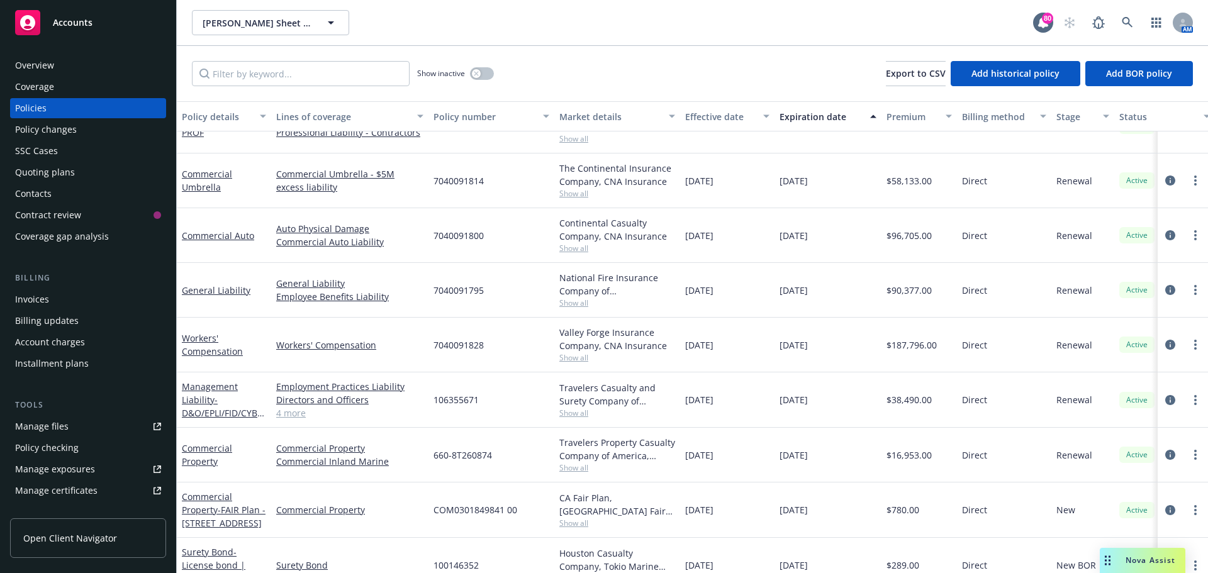
click at [22, 173] on div "Quoting plans" at bounding box center [45, 172] width 60 height 20
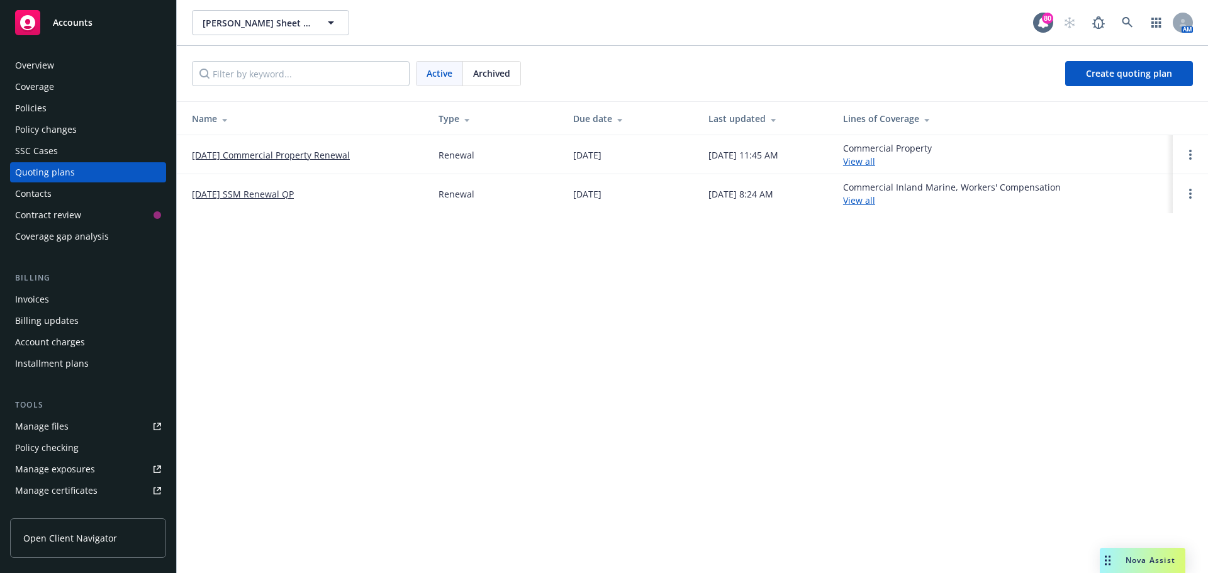
click at [281, 194] on link "10/01/2025 SSM Renewal QP" at bounding box center [243, 193] width 102 height 13
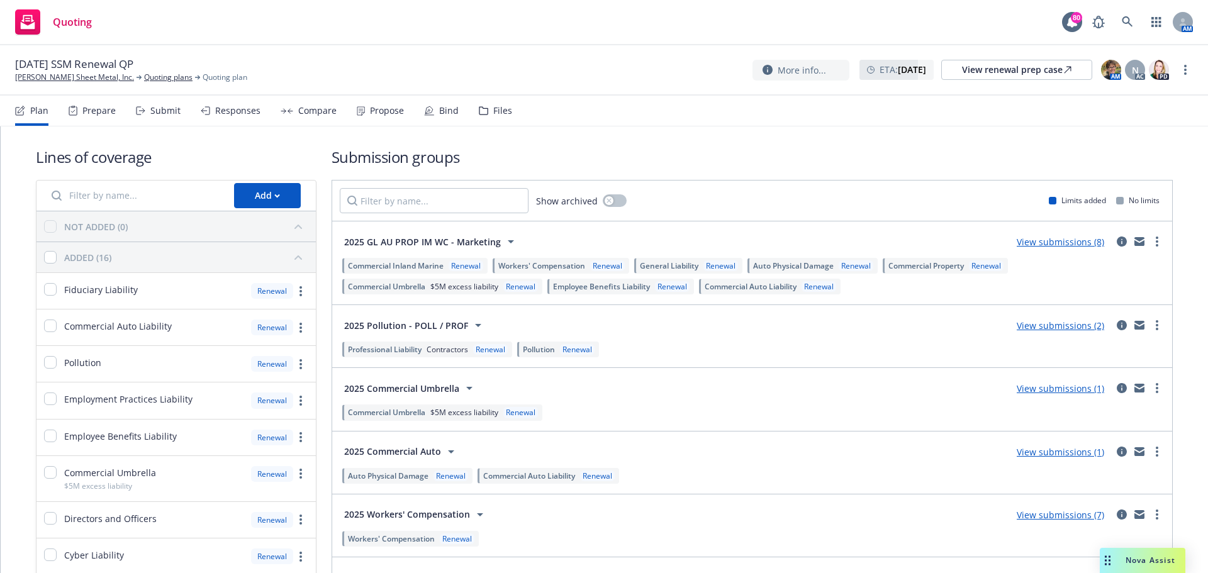
click at [226, 111] on div "Responses" at bounding box center [237, 111] width 45 height 10
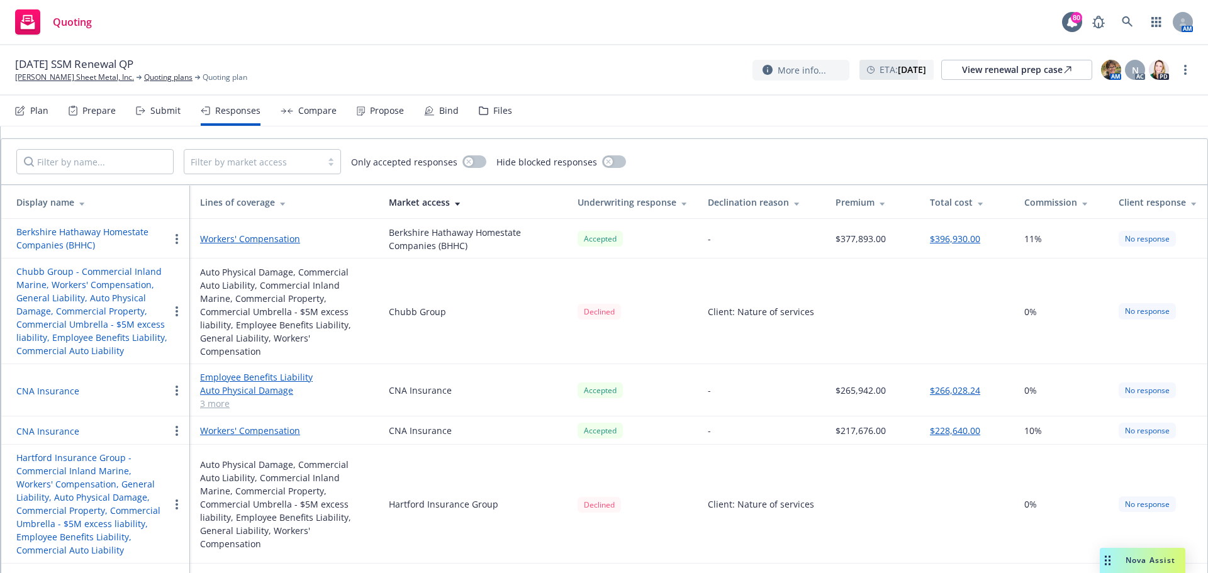
scroll to position [63, 0]
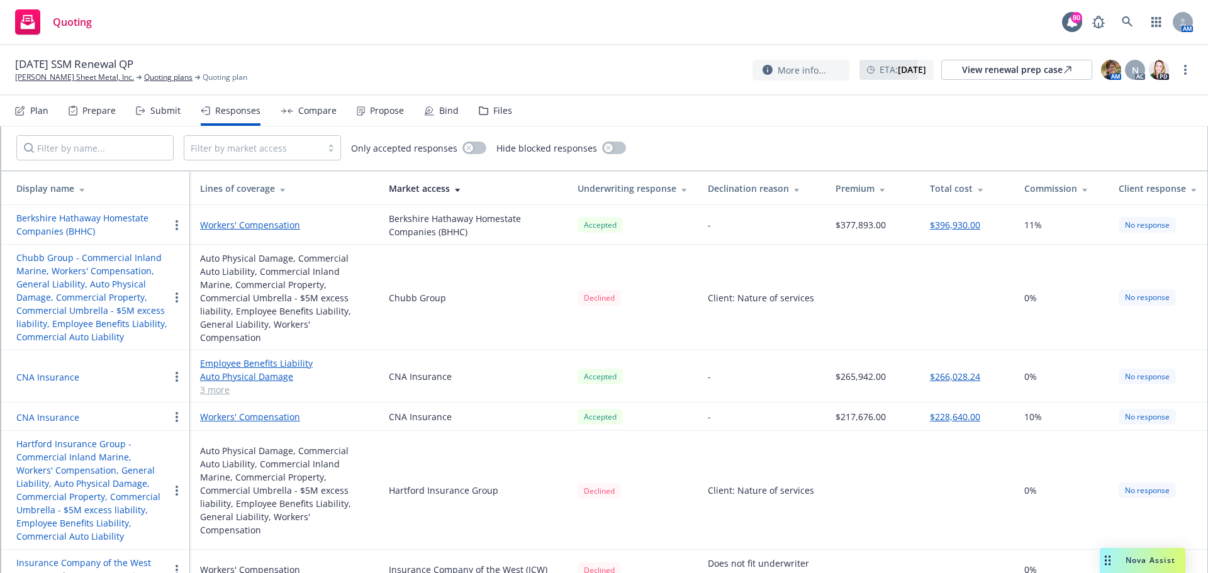
click at [59, 415] on button "CNA Insurance" at bounding box center [47, 417] width 63 height 13
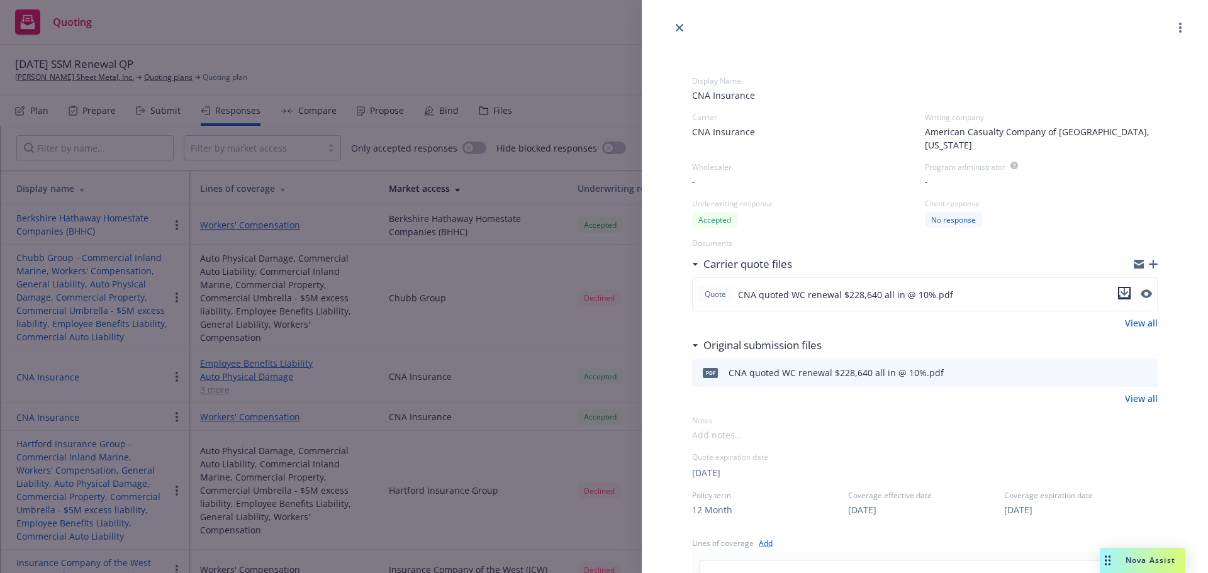
click at [1119, 288] on icon "download file" at bounding box center [1124, 293] width 10 height 10
click at [680, 31] on link "close" at bounding box center [679, 27] width 15 height 15
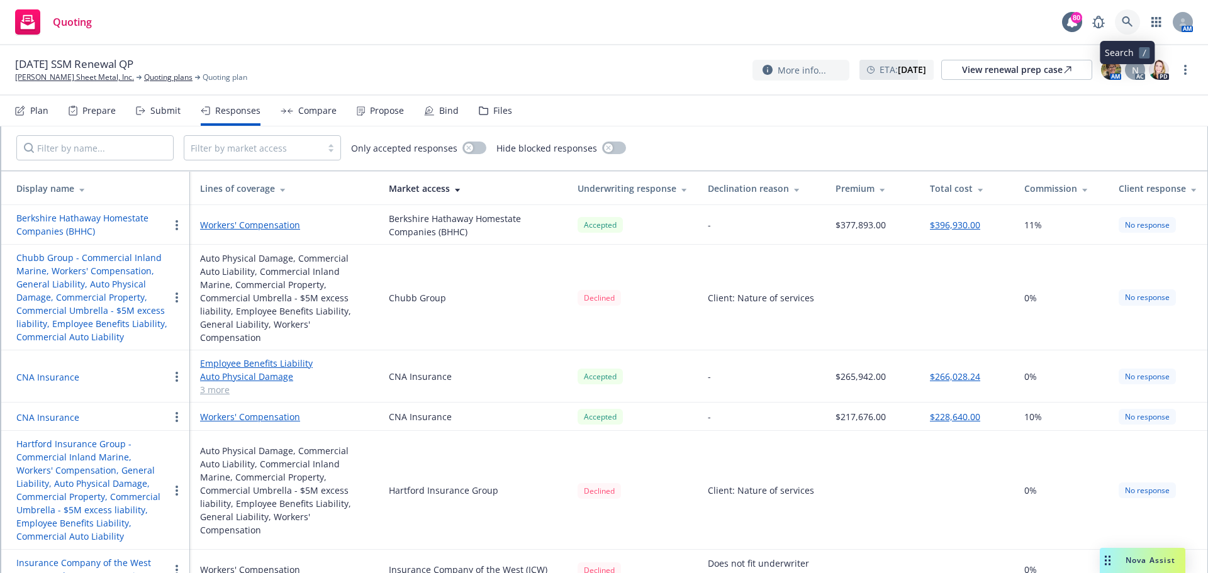
click at [1126, 20] on icon at bounding box center [1127, 21] width 11 height 11
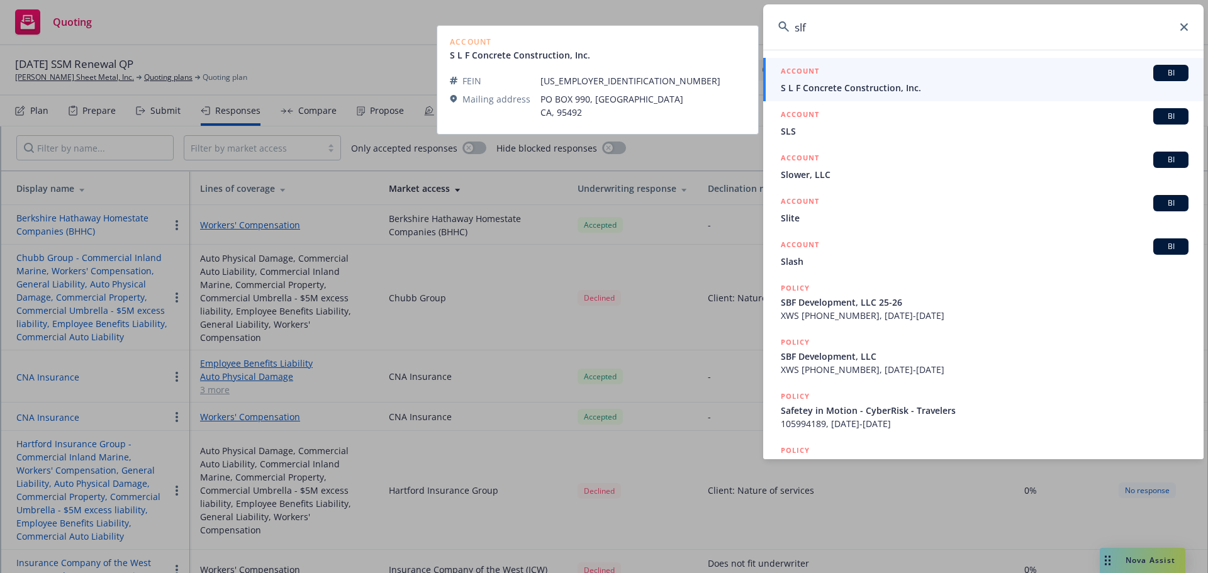
type input "slf"
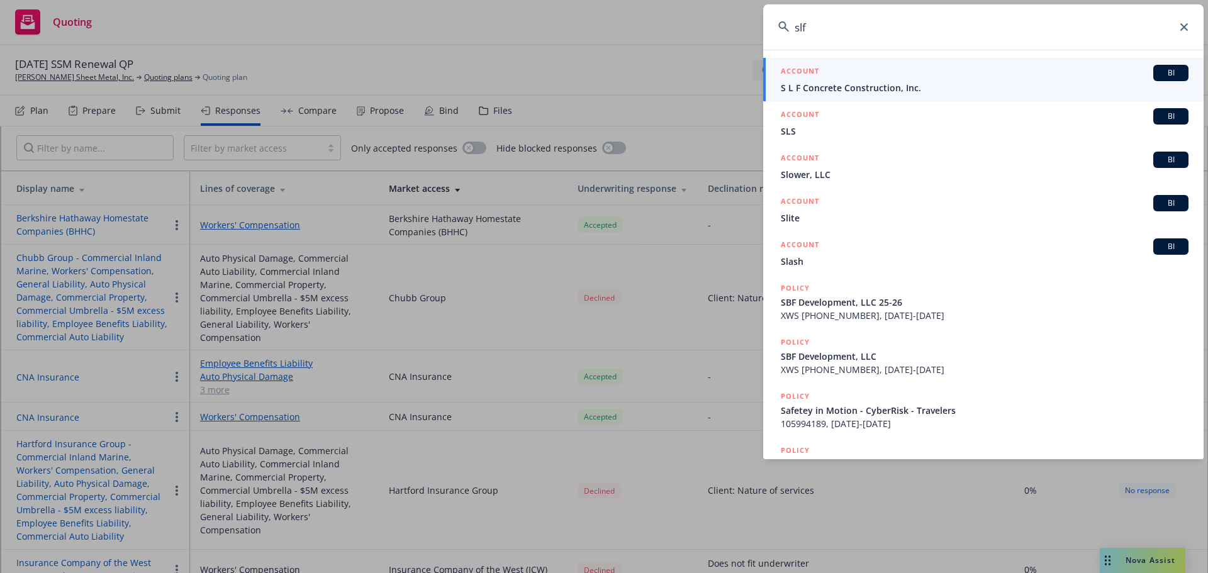
click at [816, 74] on h5 "ACCOUNT" at bounding box center [800, 72] width 38 height 15
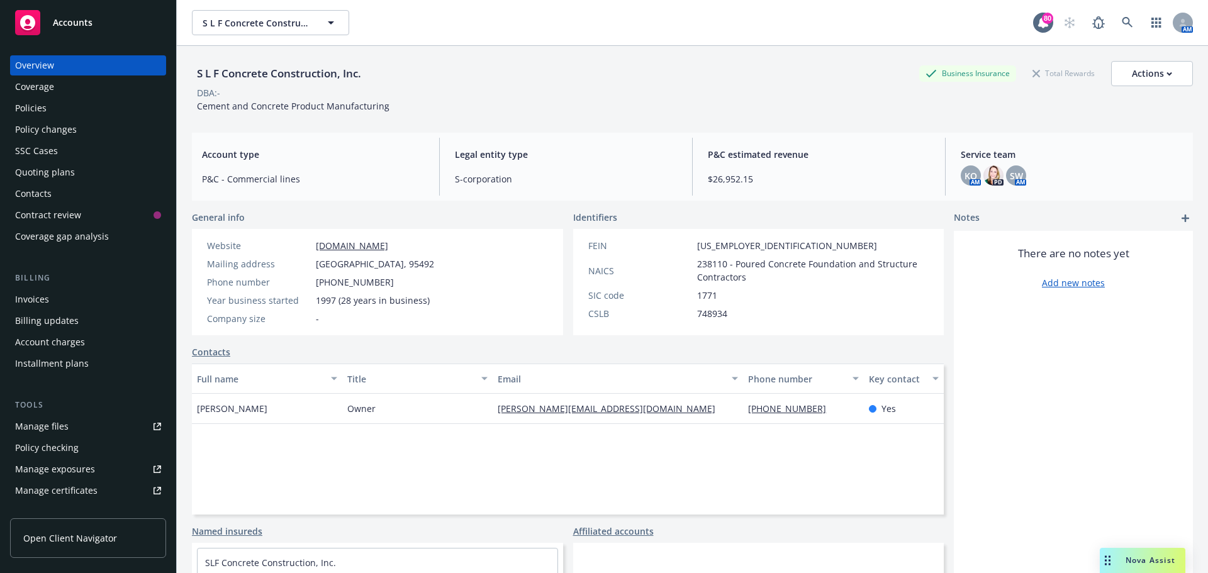
click at [37, 108] on div "Policies" at bounding box center [30, 108] width 31 height 20
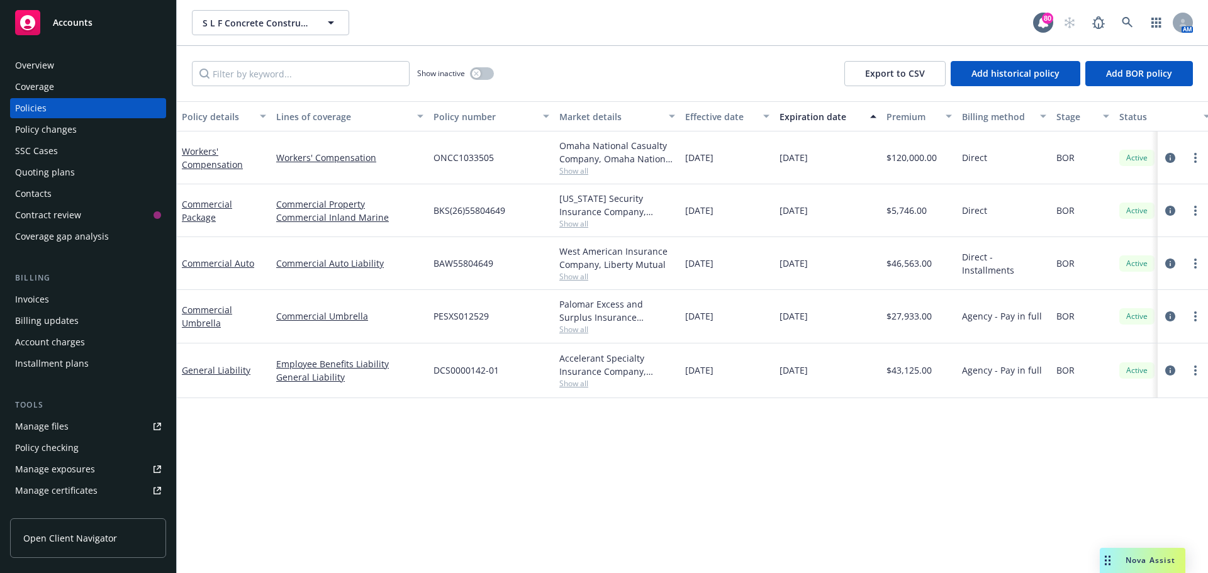
click at [43, 171] on div "Quoting plans" at bounding box center [45, 172] width 60 height 20
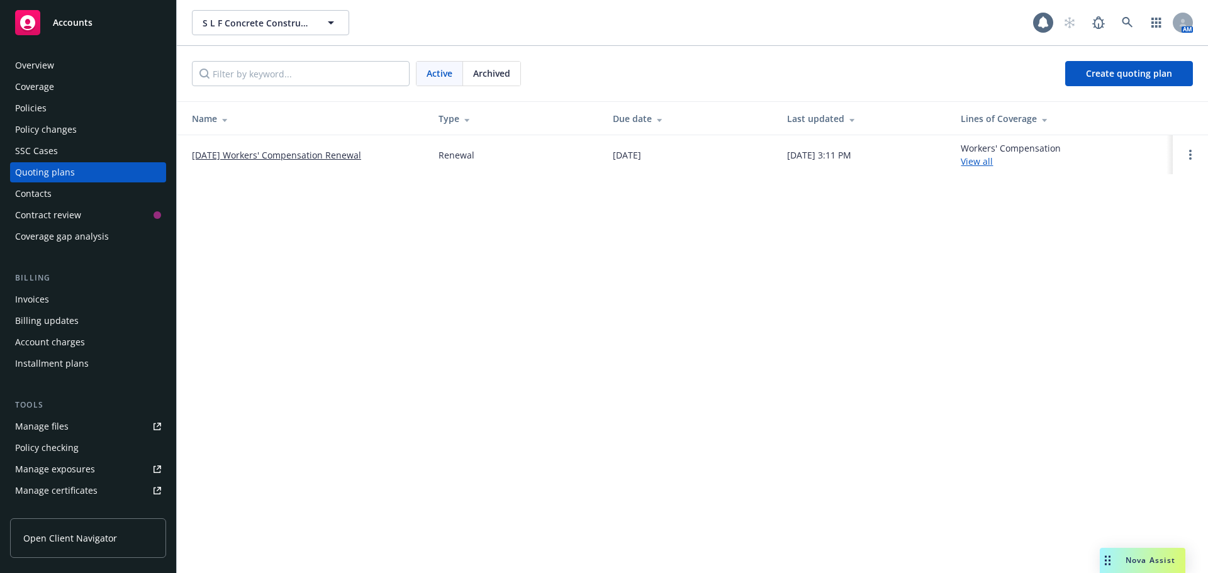
click at [323, 156] on link "10/01/25 Workers' Compensation Renewal" at bounding box center [276, 154] width 169 height 13
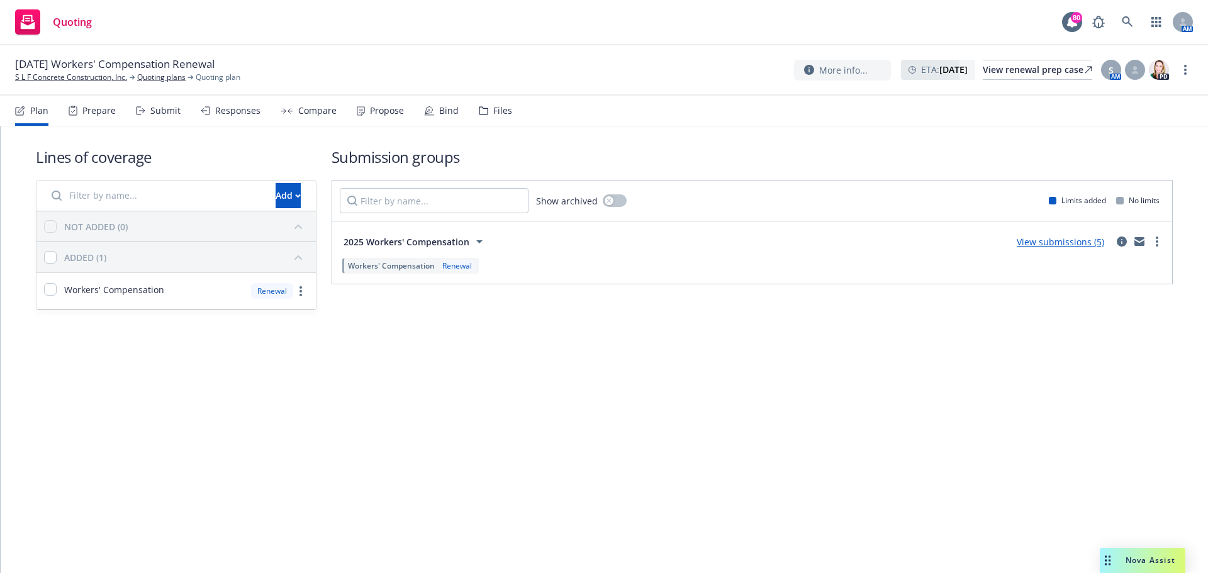
click at [242, 113] on div "Responses" at bounding box center [237, 111] width 45 height 10
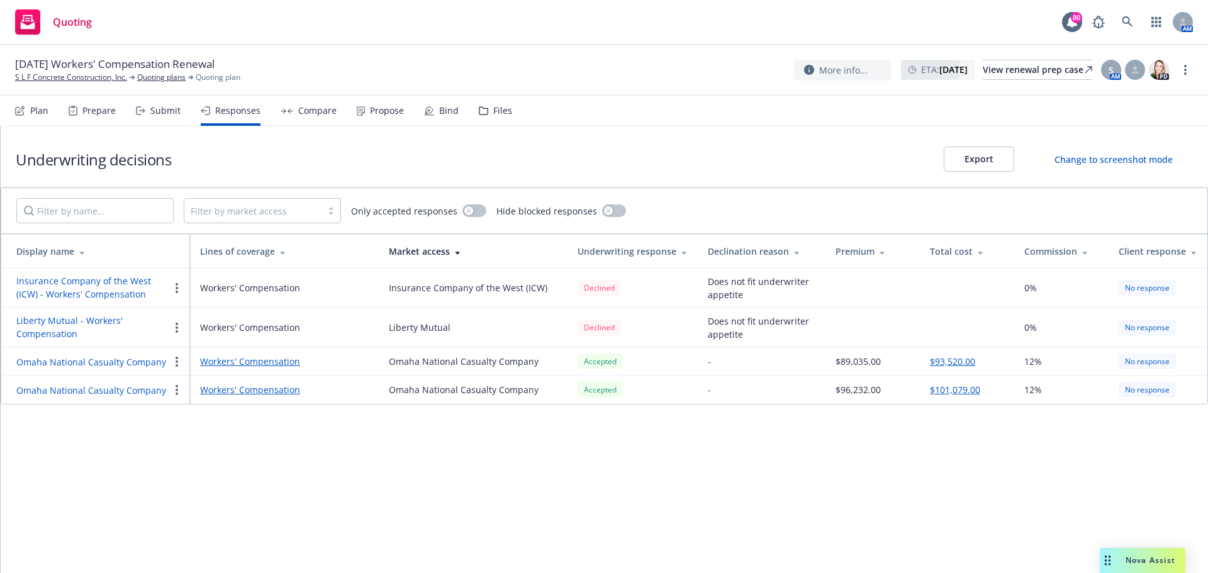
click at [121, 361] on button "Omaha National Casualty Company" at bounding box center [91, 361] width 150 height 13
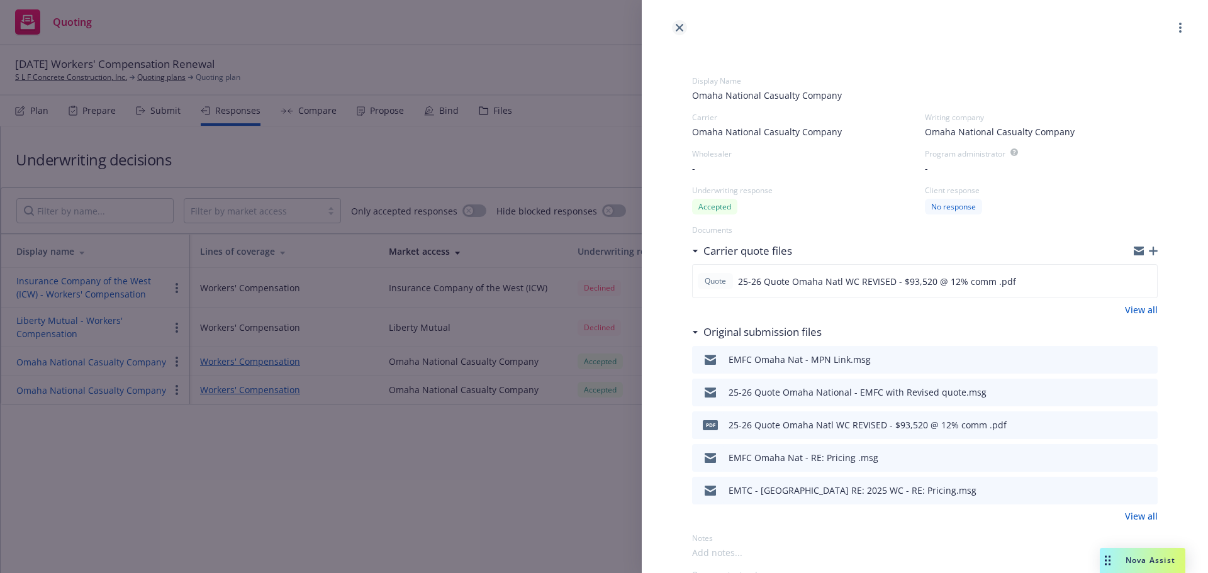
click at [675, 28] on link "close" at bounding box center [679, 27] width 15 height 15
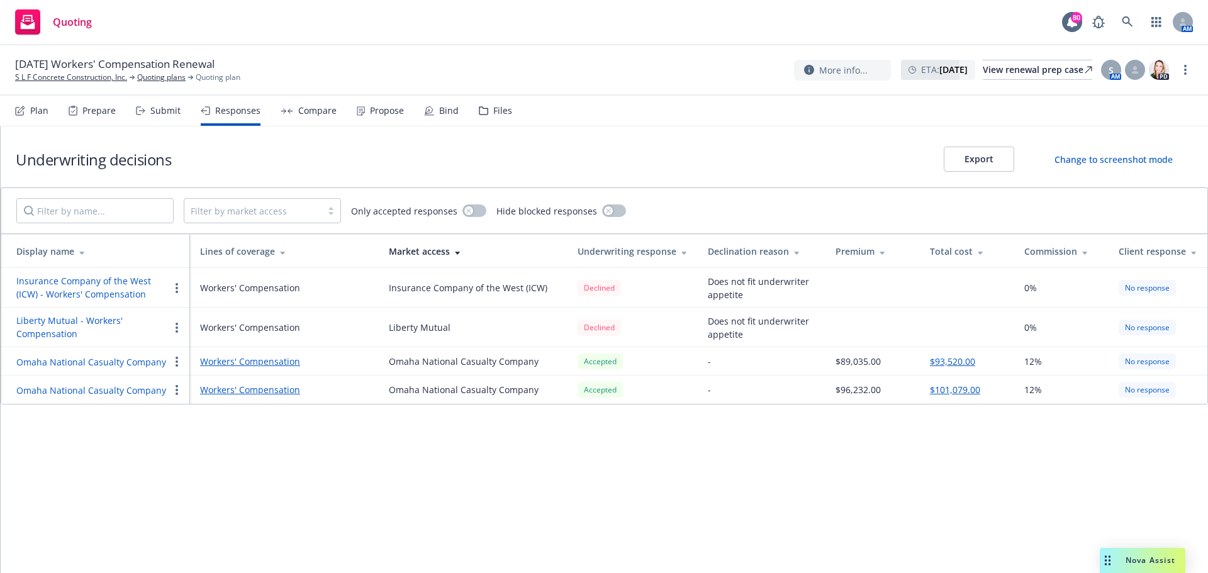
click at [130, 356] on button "Omaha National Casualty Company" at bounding box center [91, 361] width 150 height 13
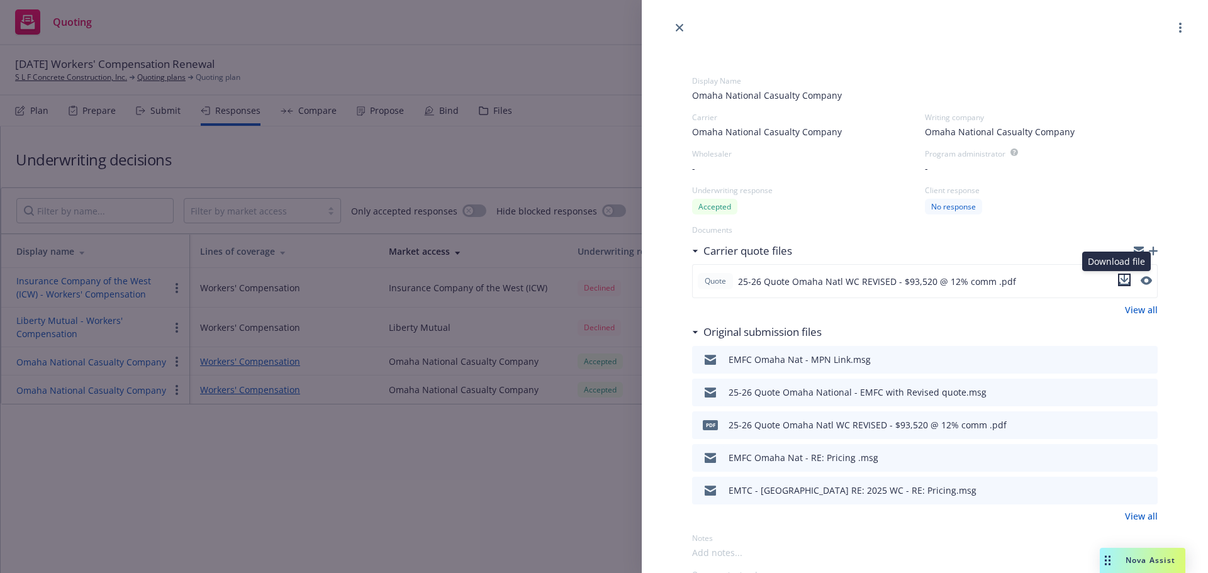
click at [1119, 276] on icon "download file" at bounding box center [1124, 280] width 10 height 10
click at [679, 25] on icon "close" at bounding box center [680, 28] width 8 height 8
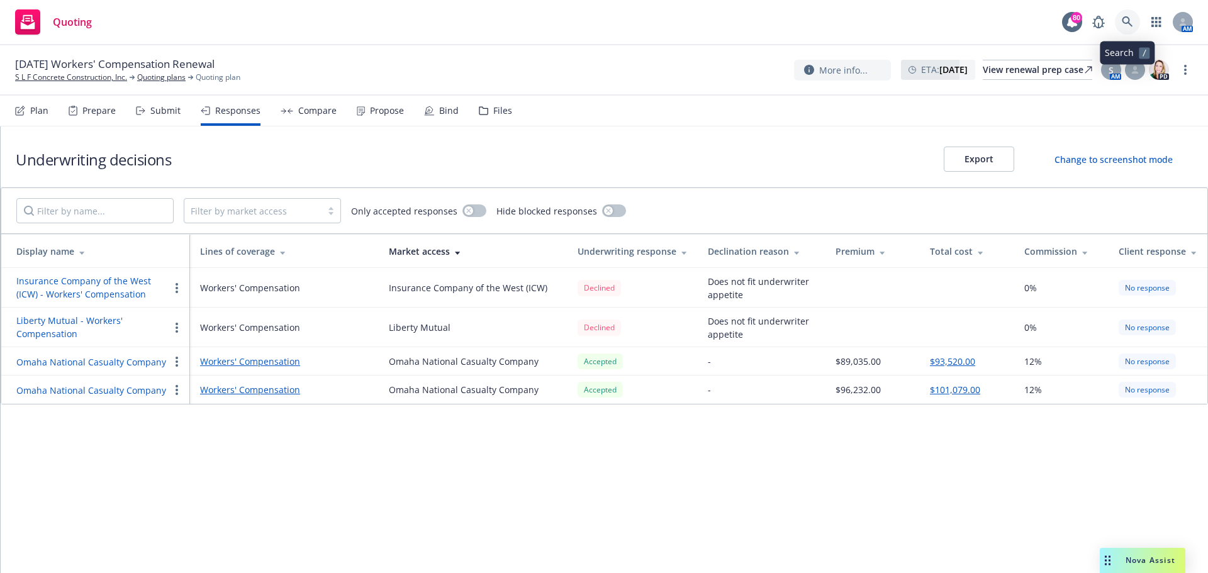
click at [1128, 24] on icon at bounding box center [1127, 21] width 11 height 11
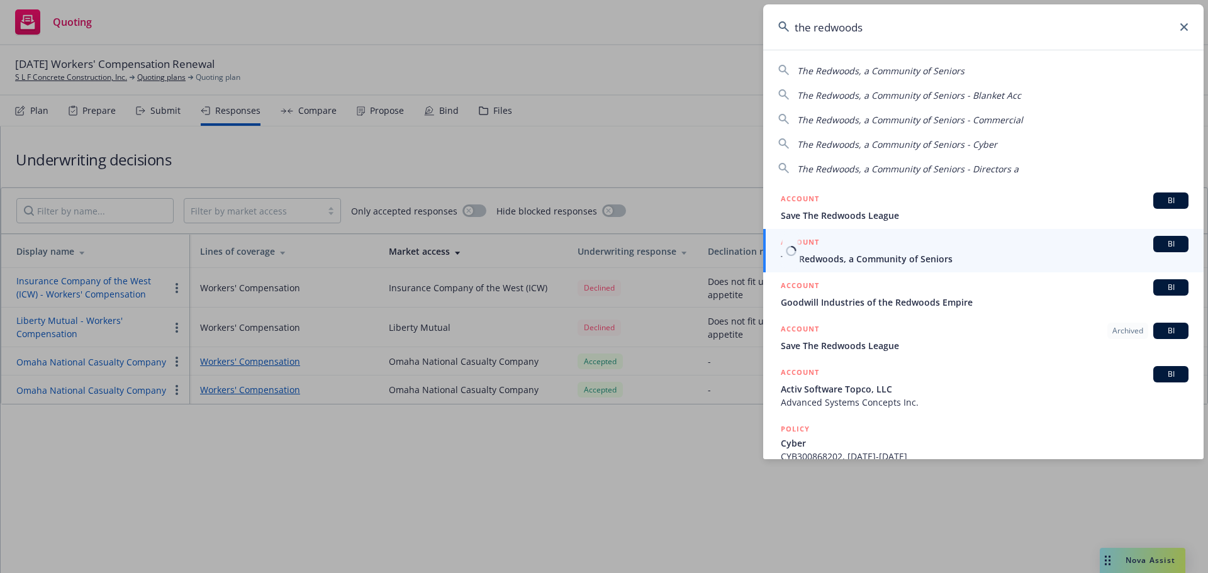
type input "the redwoods"
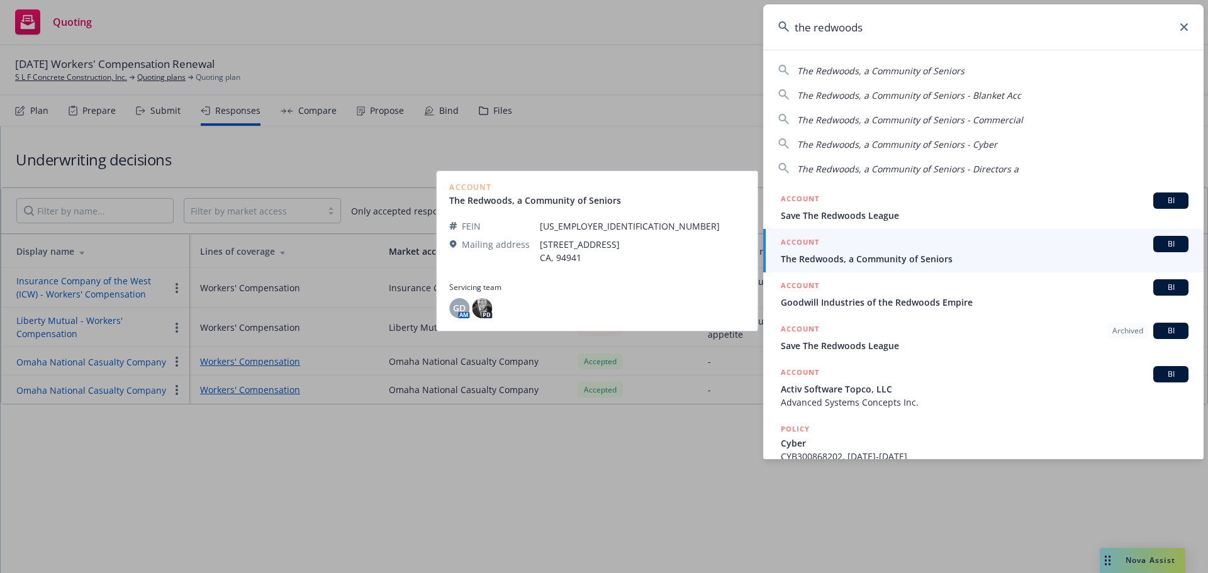
click at [854, 255] on span "The Redwoods, a Community of Seniors" at bounding box center [985, 258] width 408 height 13
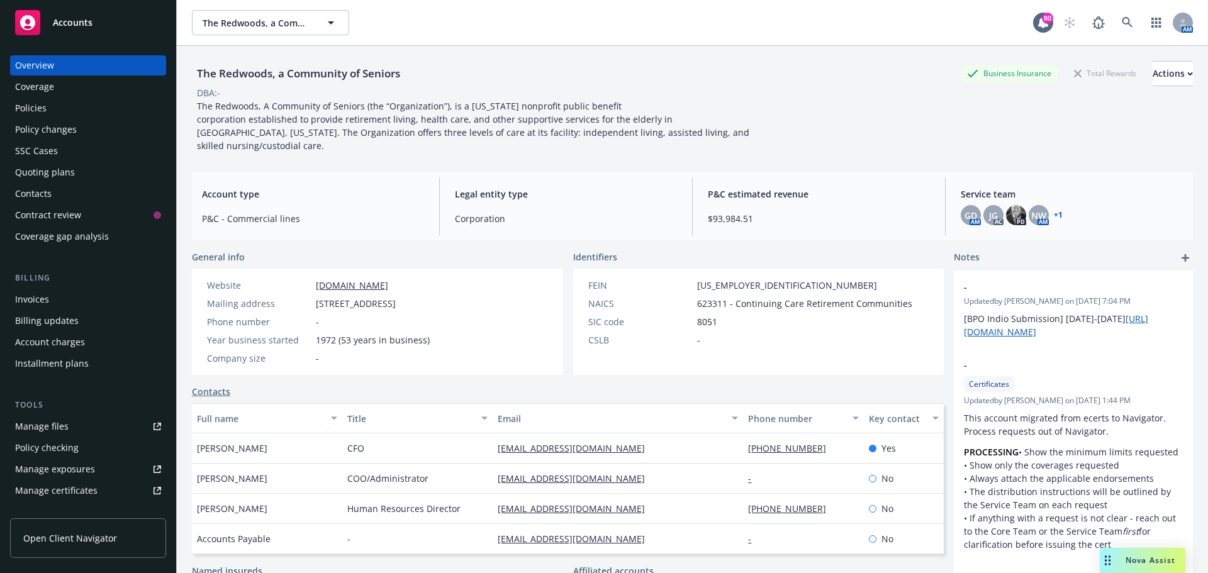
click at [59, 170] on div "Quoting plans" at bounding box center [45, 172] width 60 height 20
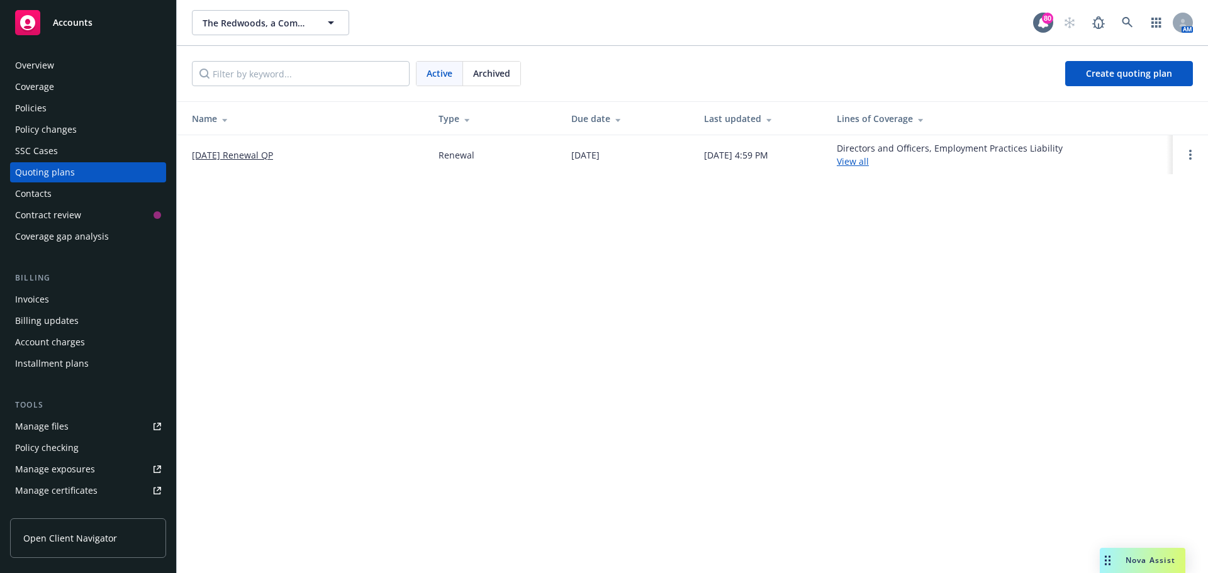
click at [59, 110] on div "Policies" at bounding box center [88, 108] width 146 height 20
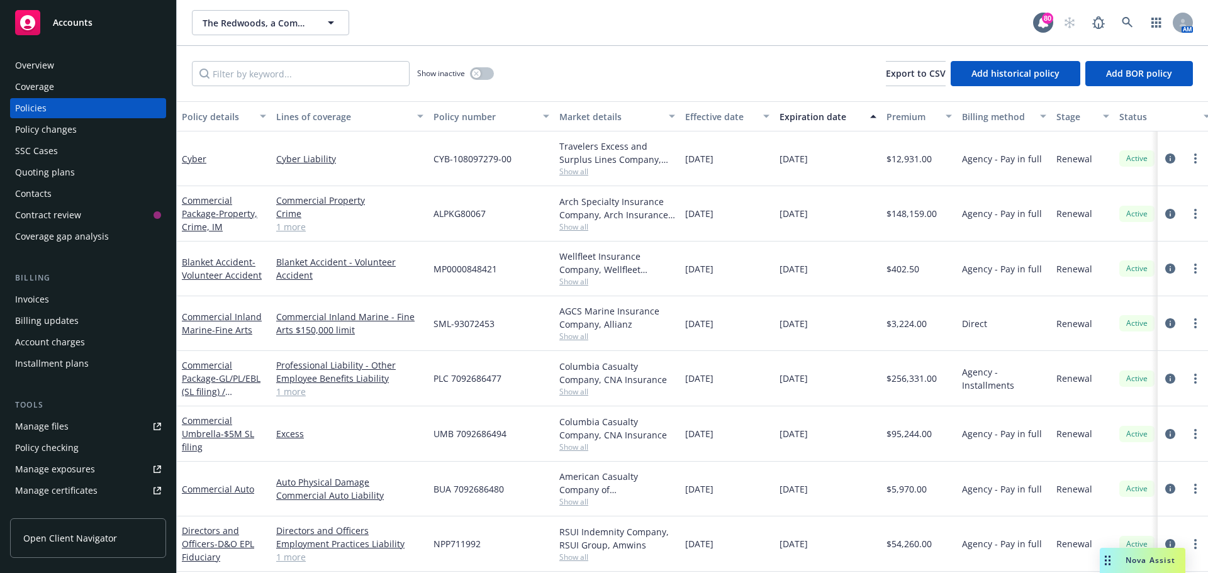
scroll to position [63, 0]
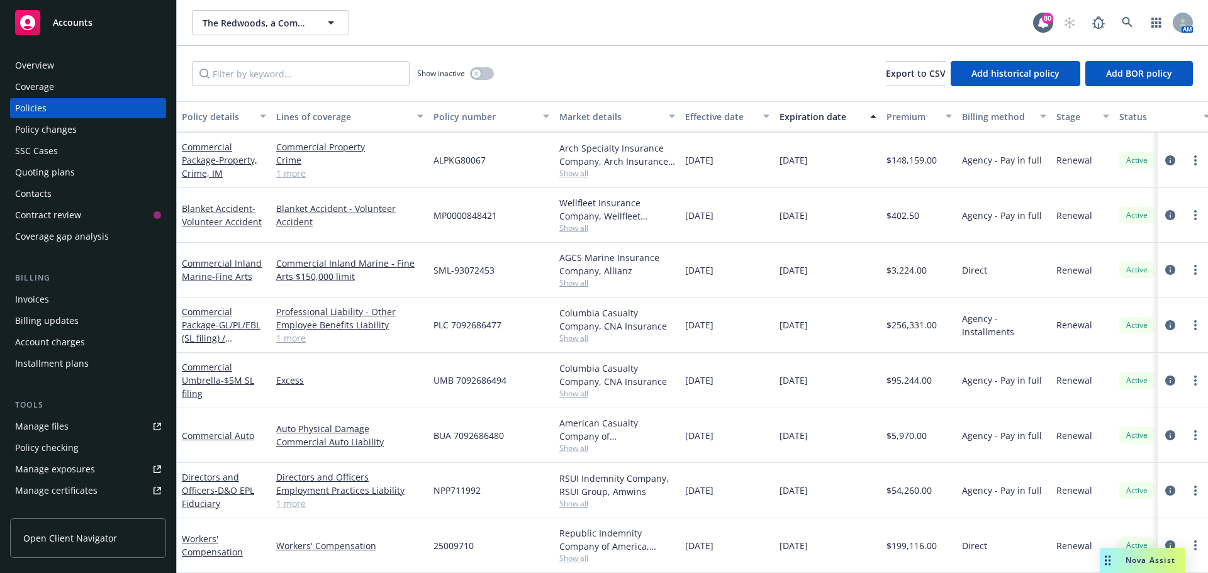
click at [55, 179] on div "Quoting plans" at bounding box center [45, 172] width 60 height 20
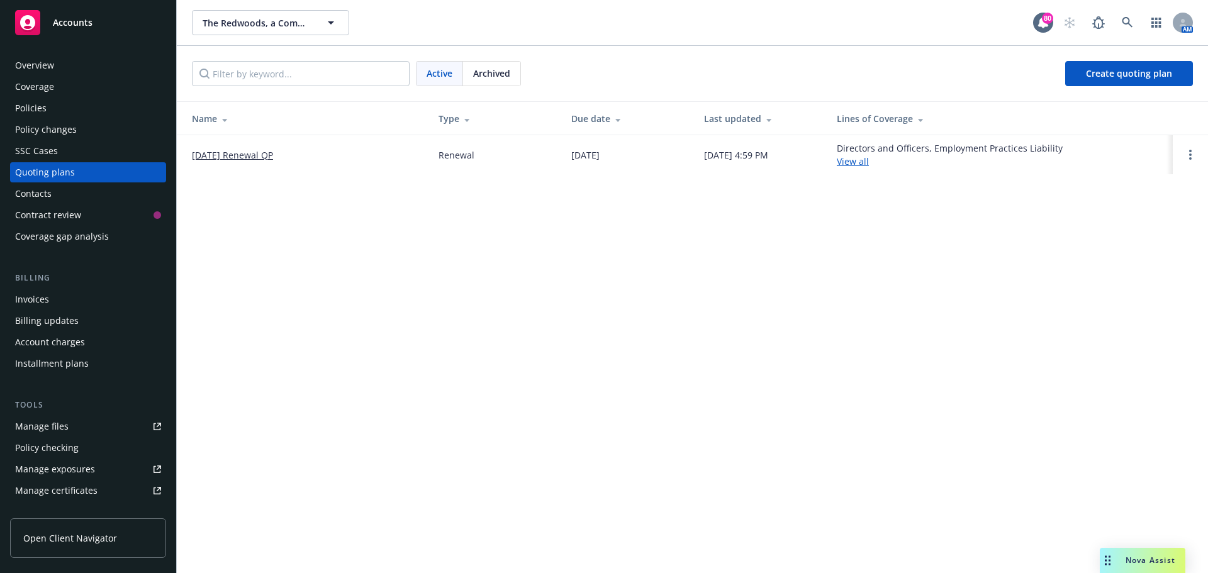
click at [218, 152] on link "[DATE] Renewal QP" at bounding box center [232, 154] width 81 height 13
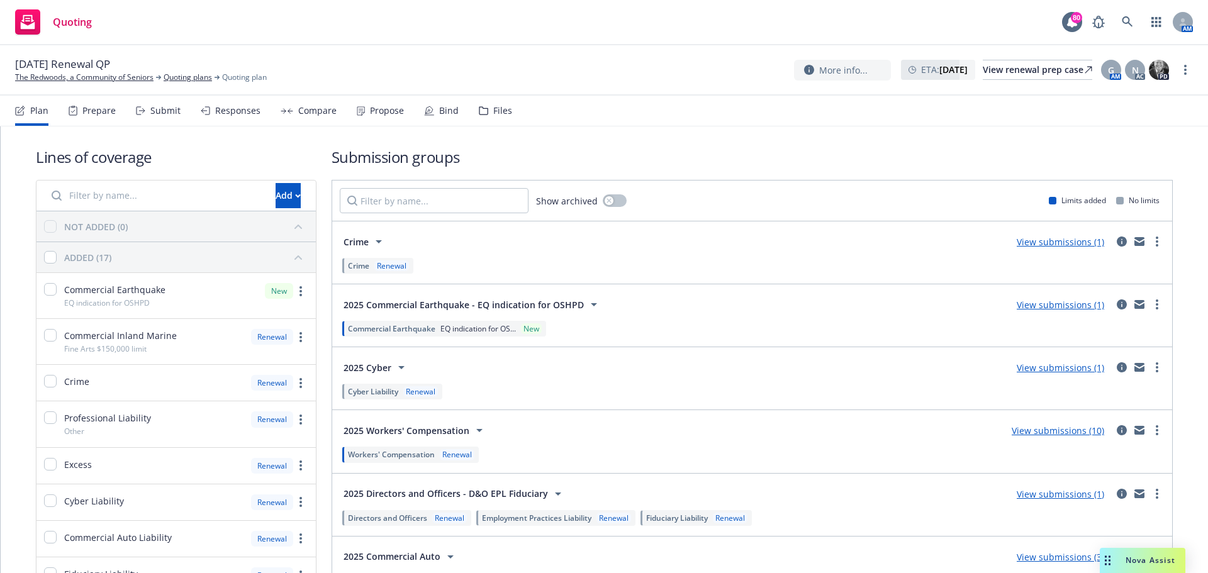
click at [231, 111] on div "Responses" at bounding box center [237, 111] width 45 height 10
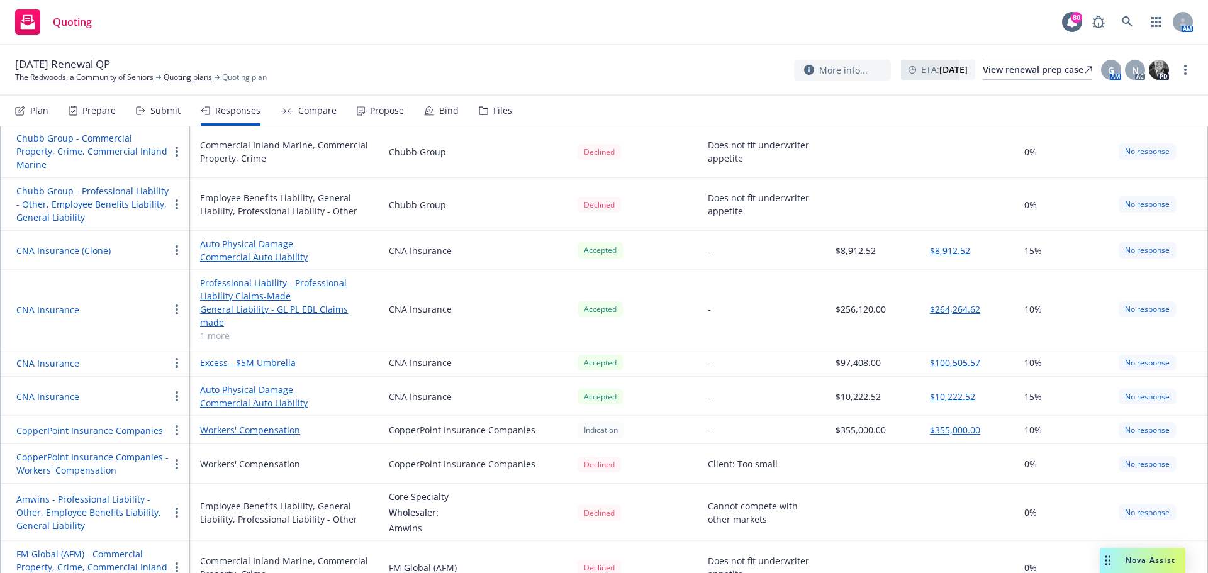
scroll to position [186, 0]
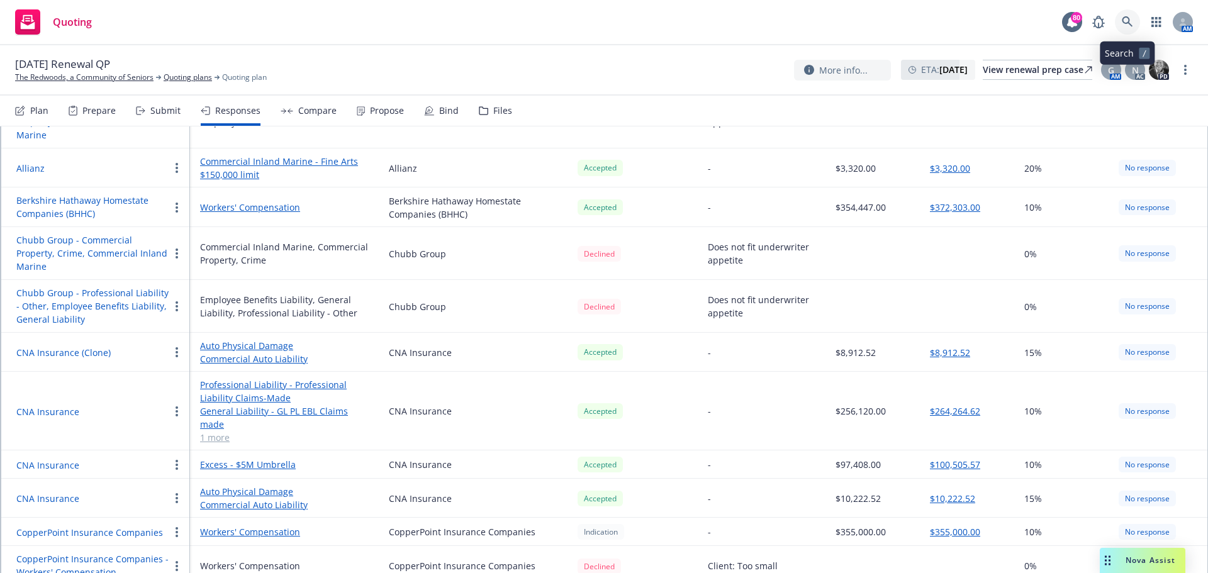
click at [1128, 23] on icon at bounding box center [1127, 21] width 11 height 11
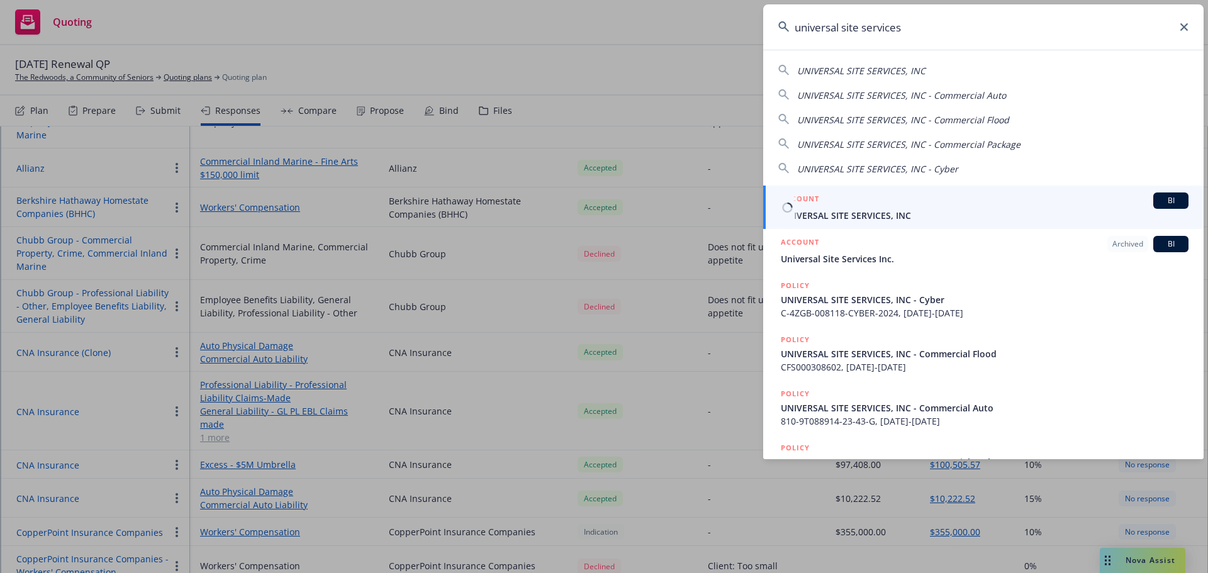
type input "universal site services"
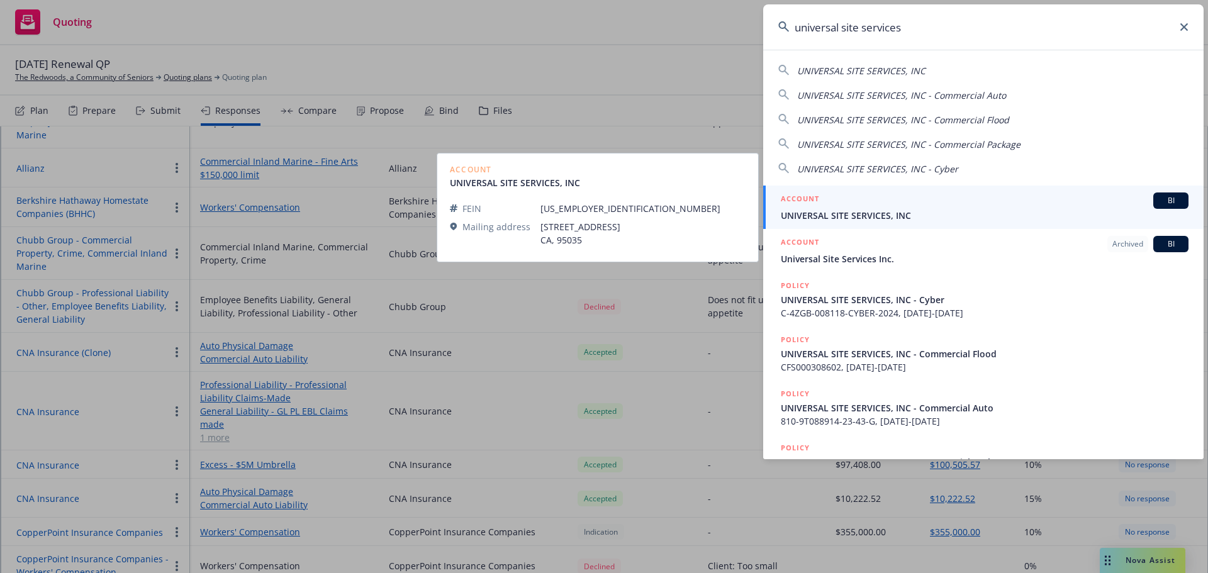
click at [876, 205] on div "ACCOUNT BI" at bounding box center [985, 201] width 408 height 16
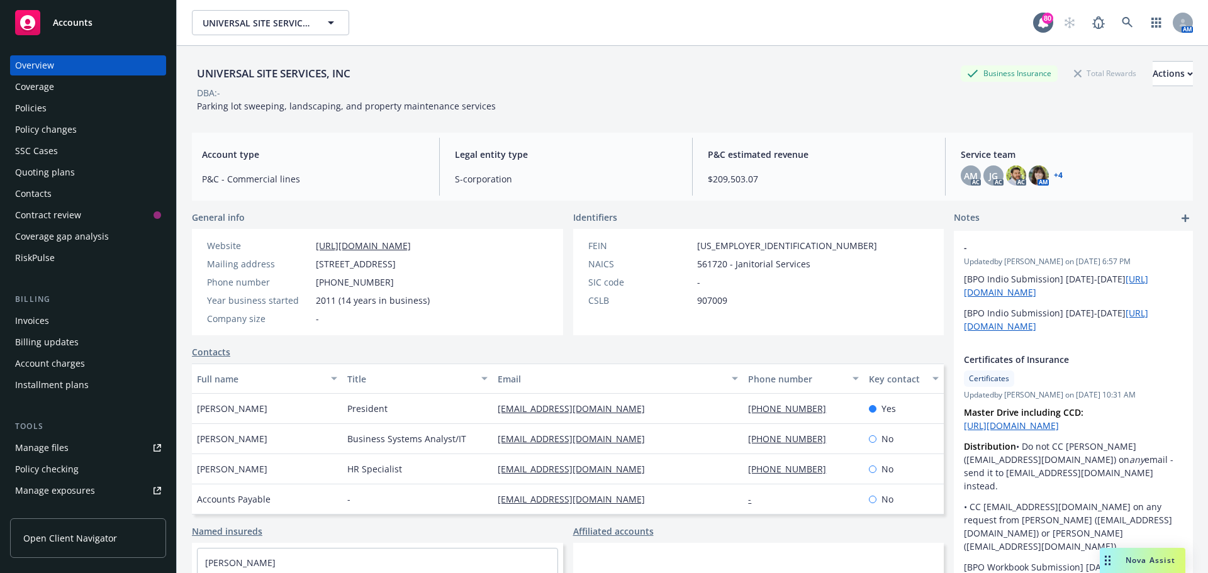
click at [39, 169] on div "Quoting plans" at bounding box center [45, 172] width 60 height 20
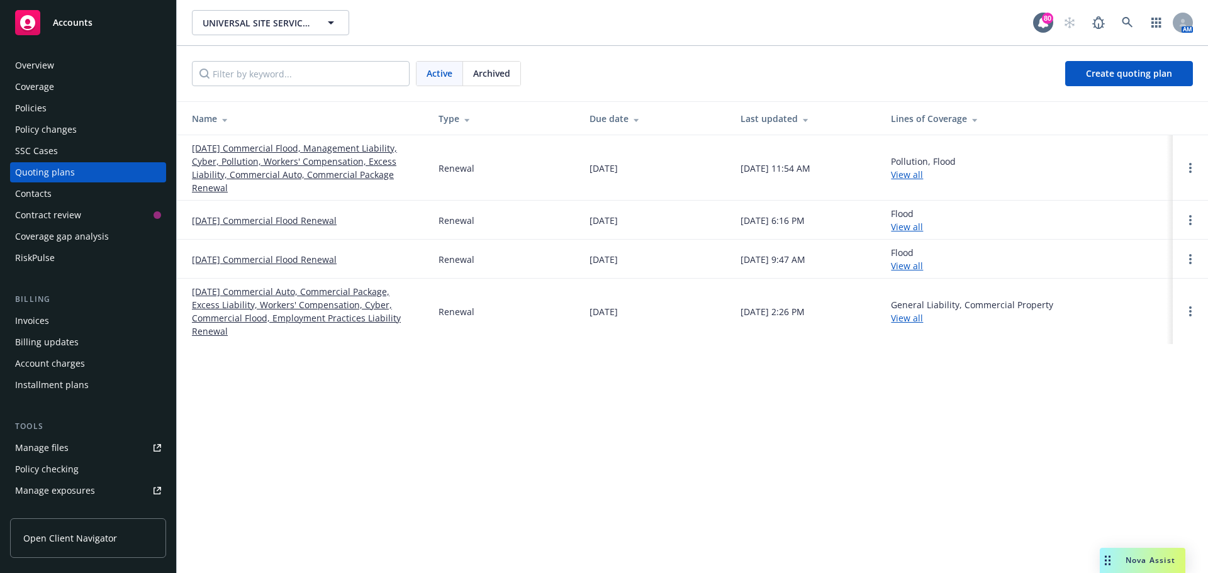
click at [259, 152] on link "10/01/25 Commercial Flood, Management Liability, Cyber, Pollution, Workers' Com…" at bounding box center [305, 168] width 226 height 53
click at [41, 105] on div "Policies" at bounding box center [30, 108] width 31 height 20
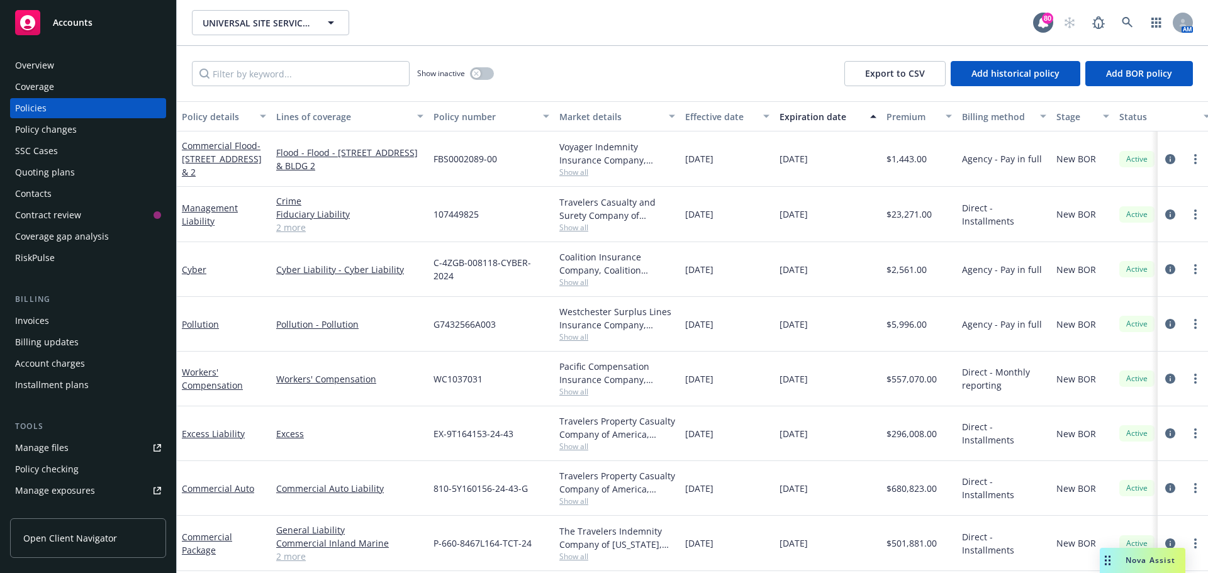
click at [53, 167] on div "Quoting plans" at bounding box center [45, 172] width 60 height 20
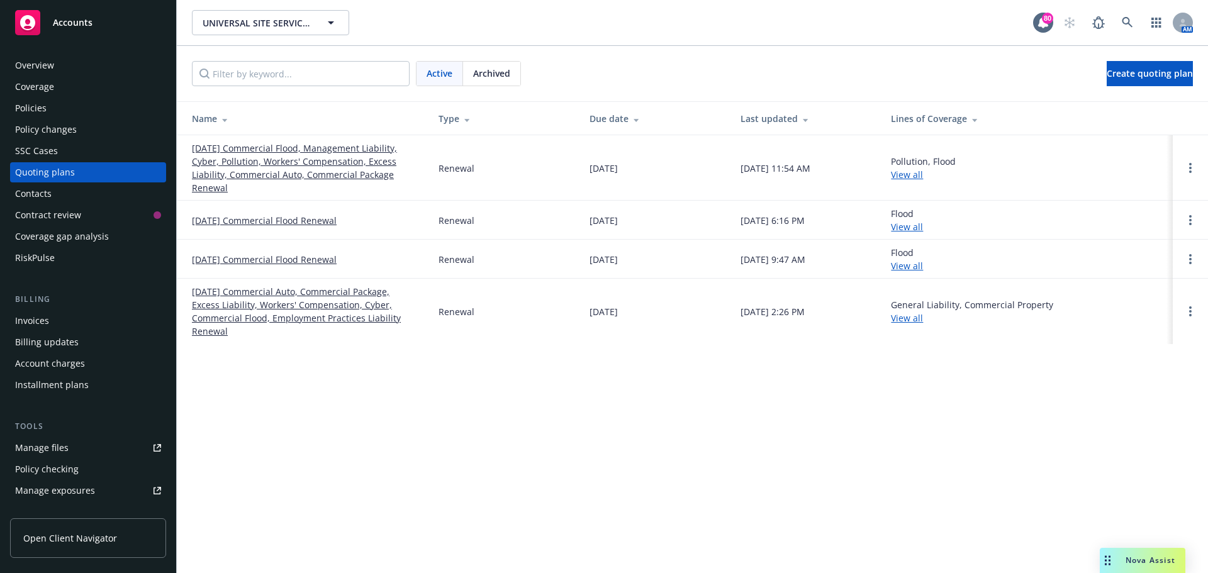
click at [251, 167] on link "10/01/25 Commercial Flood, Management Liability, Cyber, Pollution, Workers' Com…" at bounding box center [305, 168] width 226 height 53
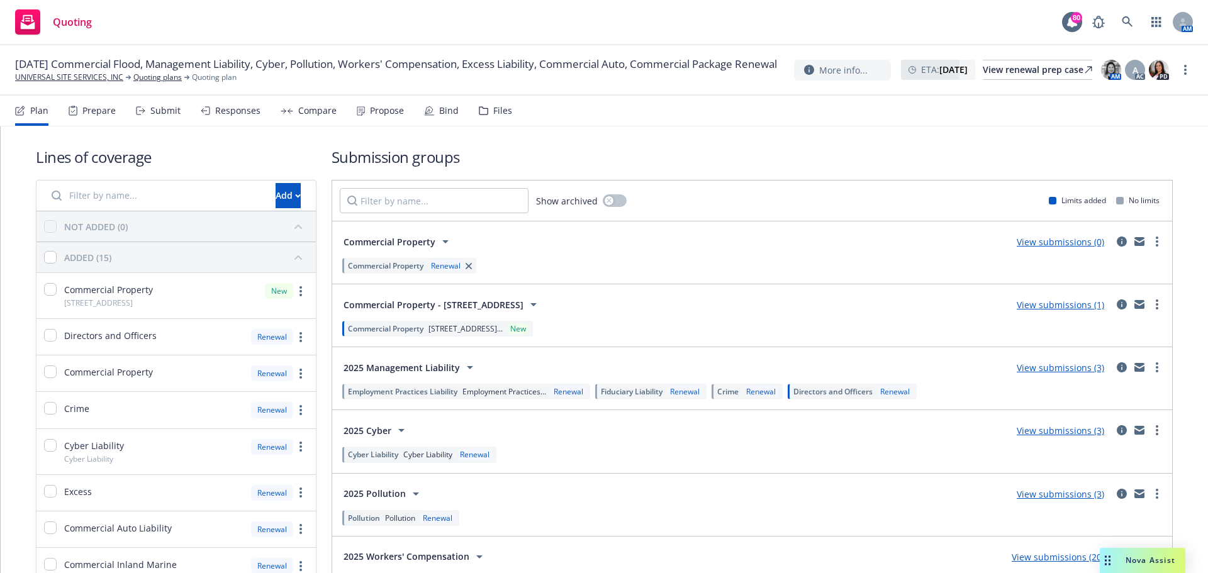
click at [228, 115] on div "Responses" at bounding box center [237, 111] width 45 height 10
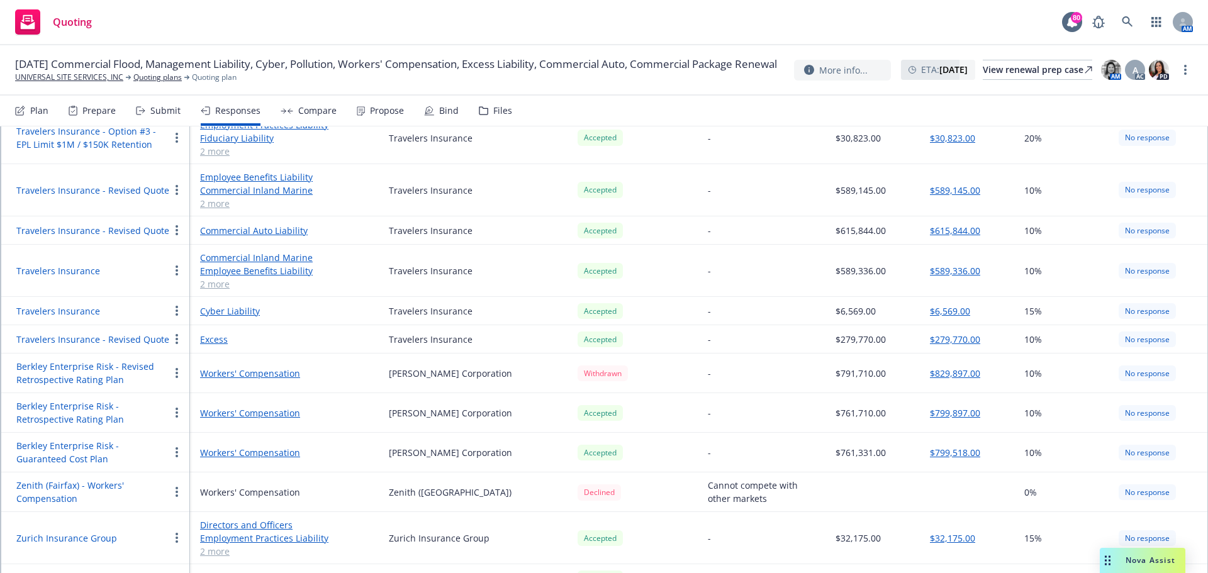
scroll to position [1770, 0]
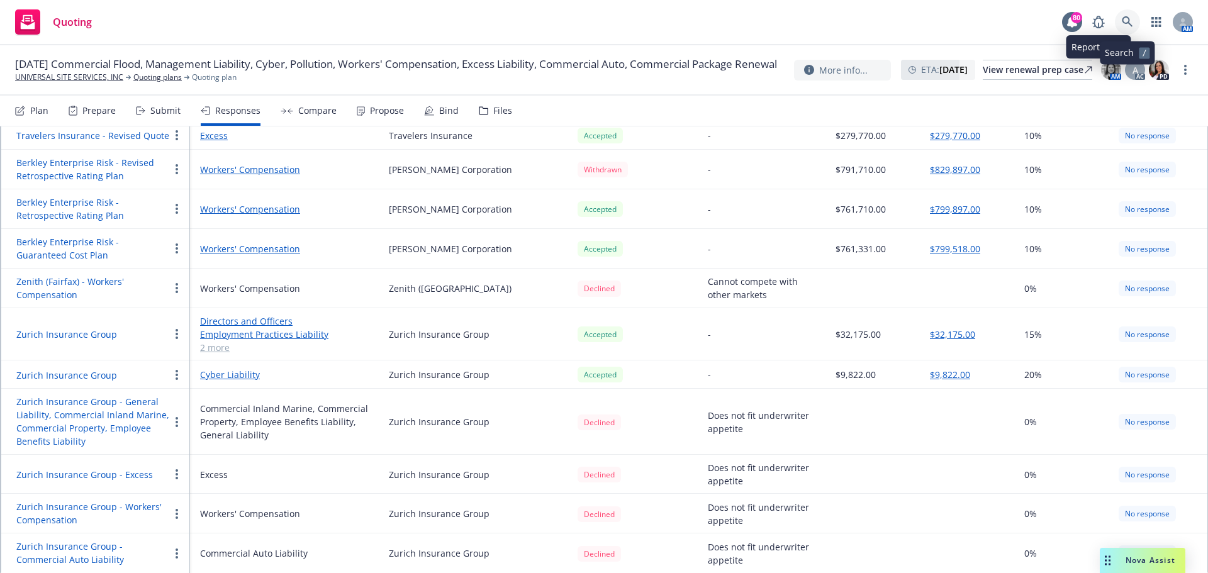
click at [1125, 17] on icon at bounding box center [1127, 21] width 11 height 11
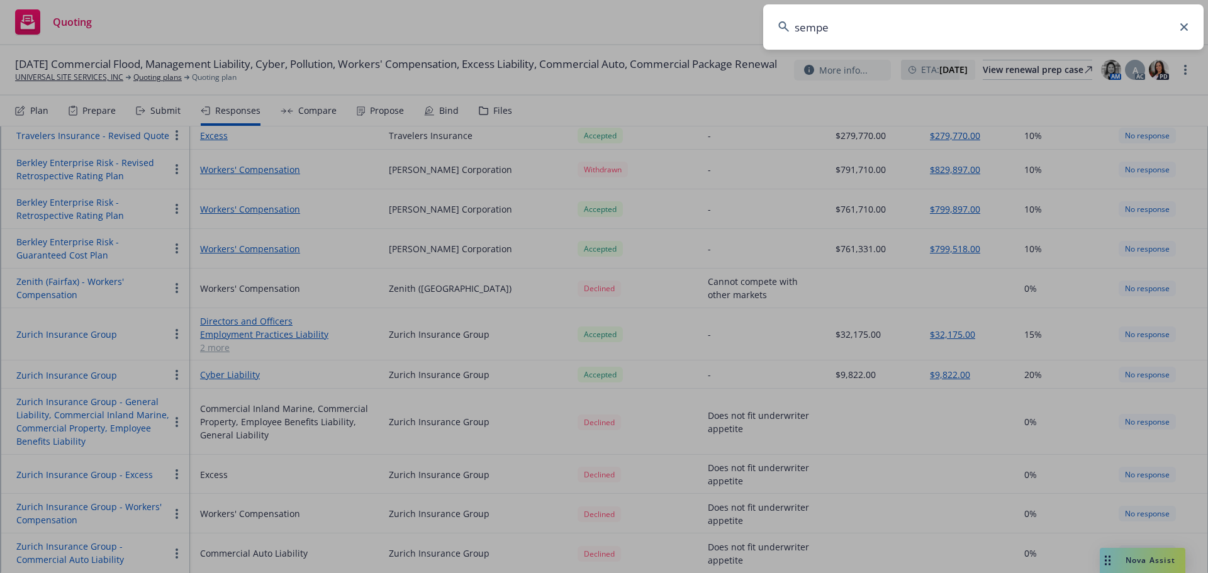
type input "semper"
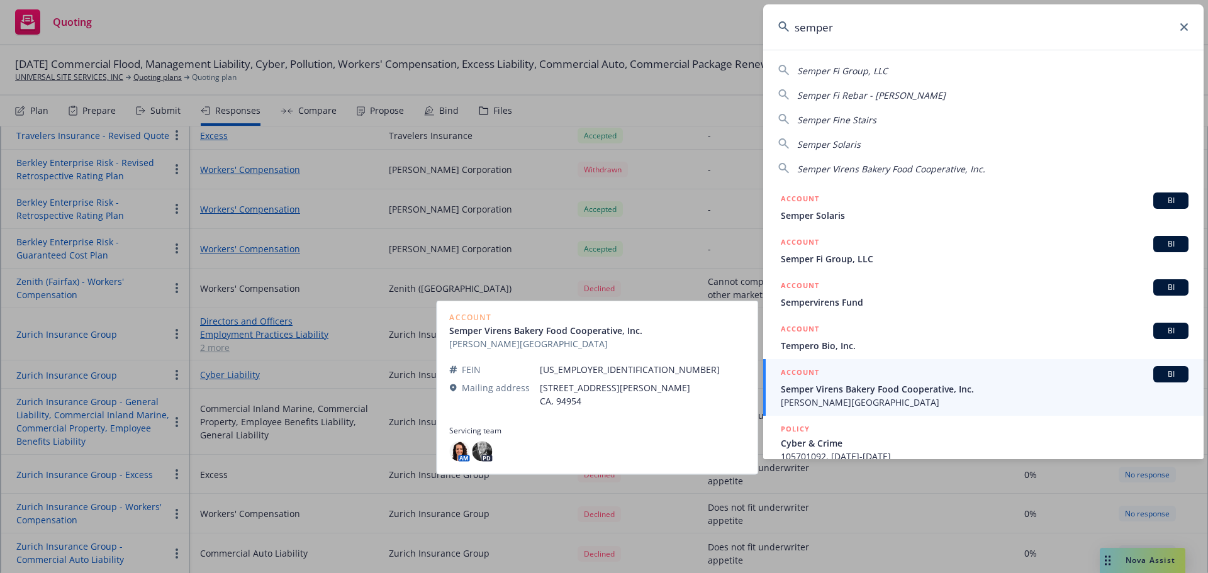
click at [842, 393] on span "Semper Virens Bakery Food Cooperative, Inc." at bounding box center [985, 389] width 408 height 13
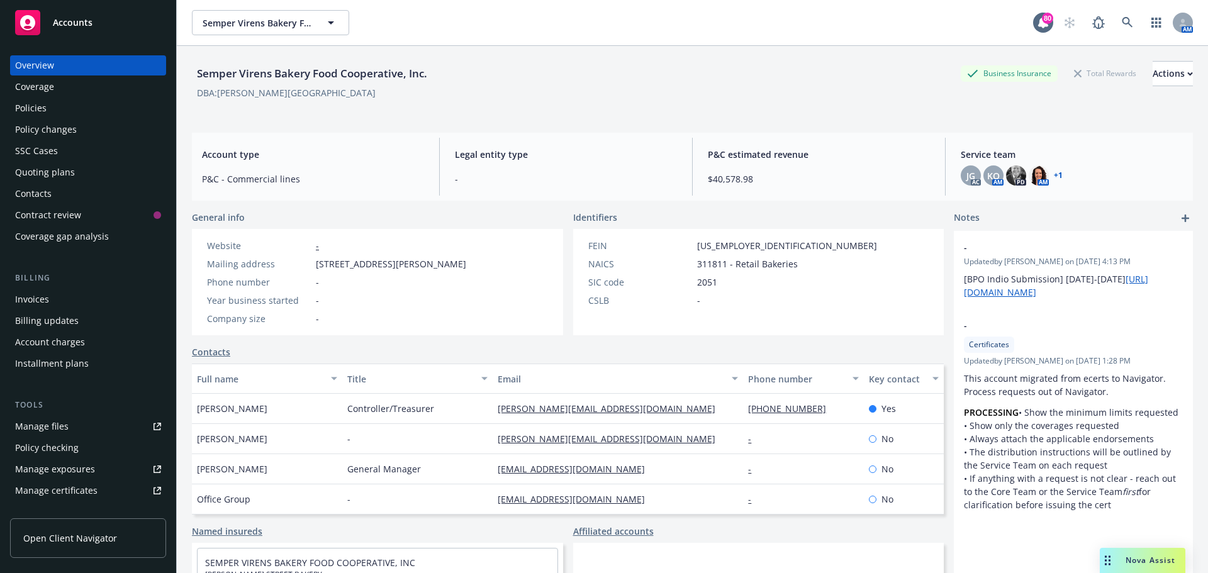
click at [57, 109] on div "Policies" at bounding box center [88, 108] width 146 height 20
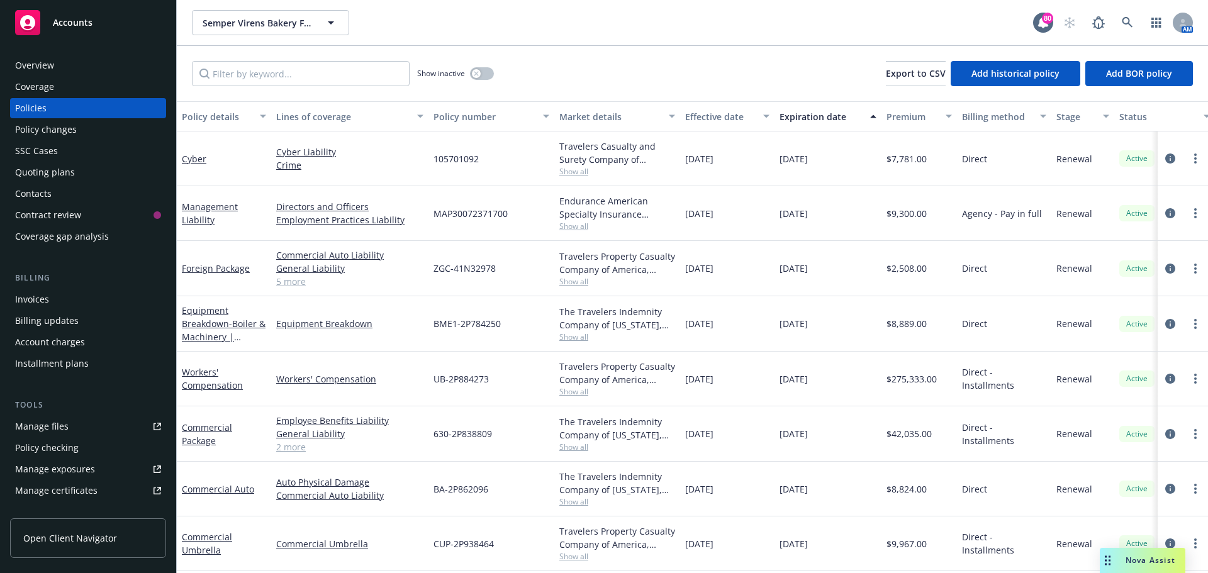
scroll to position [62, 0]
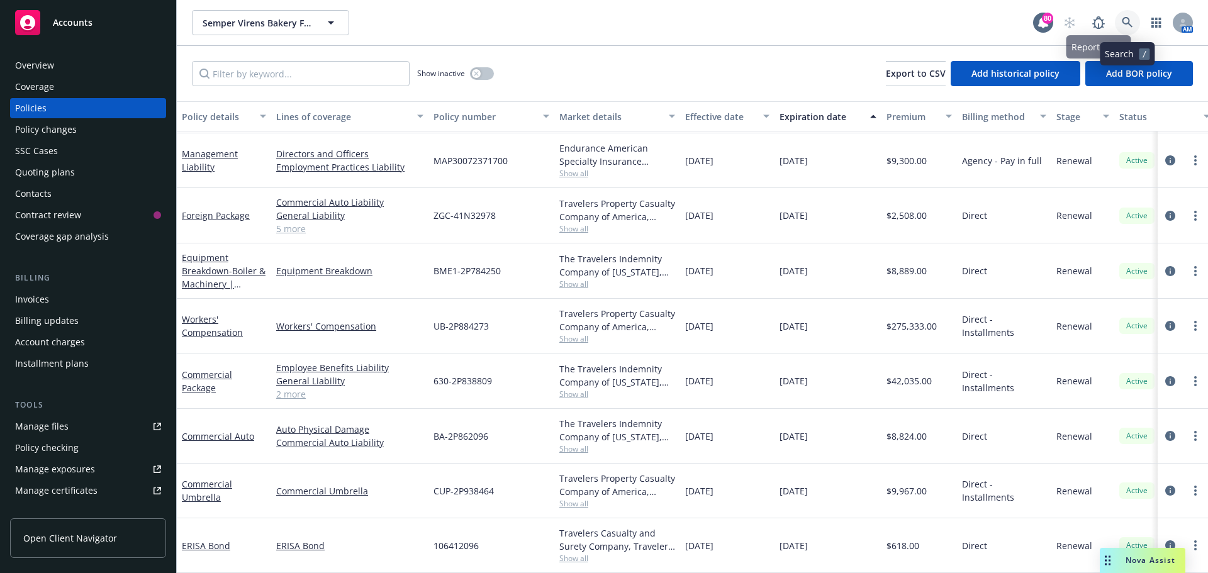
click at [1120, 23] on link at bounding box center [1127, 22] width 25 height 25
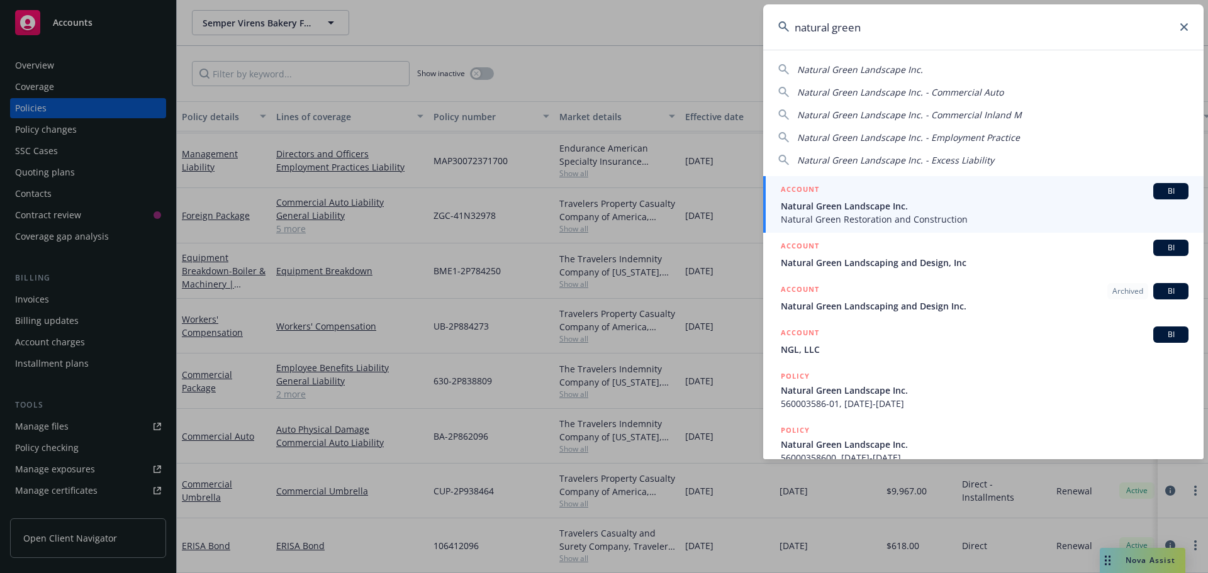
type input "natural green"
click at [873, 209] on span "Natural Green Landscape Inc." at bounding box center [985, 205] width 408 height 13
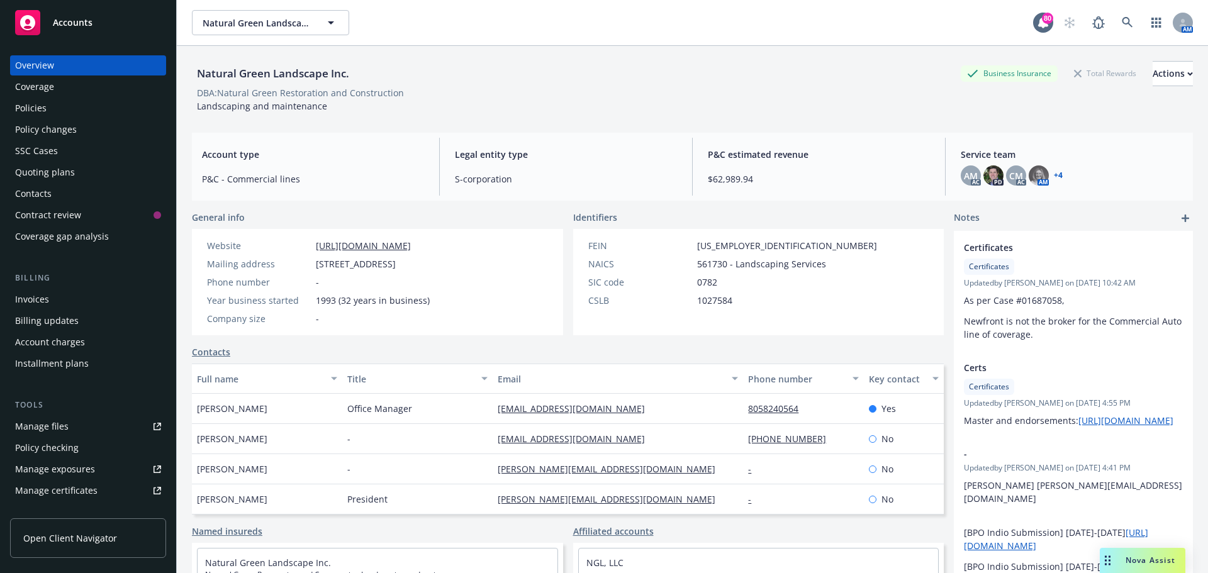
click at [26, 108] on div "Policies" at bounding box center [30, 108] width 31 height 20
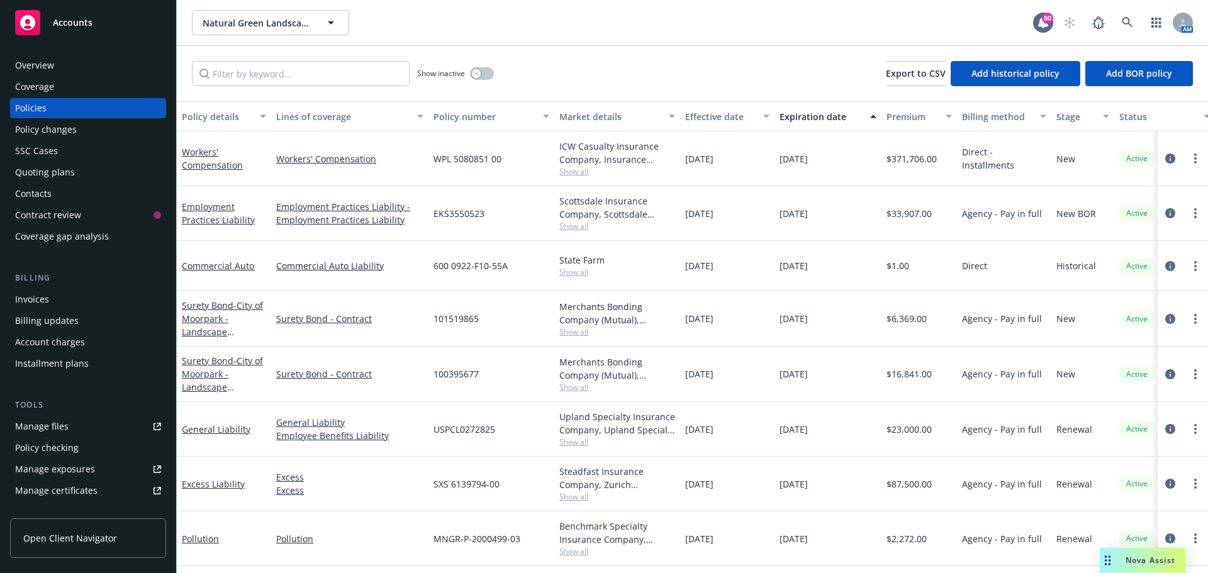
click at [42, 171] on div "Quoting plans" at bounding box center [45, 172] width 60 height 20
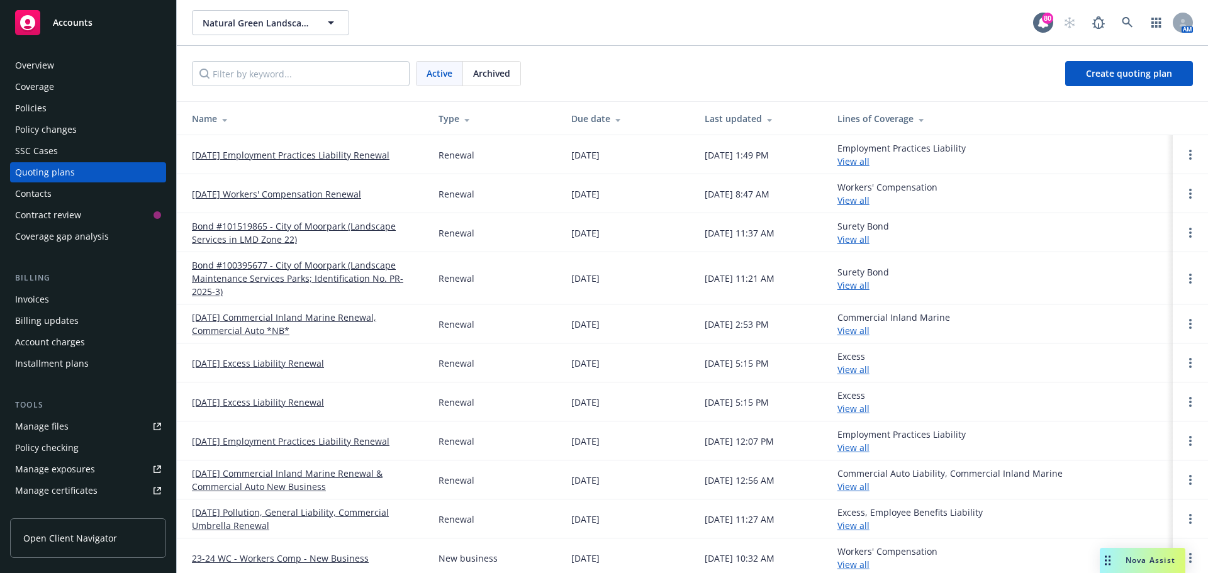
click at [274, 193] on link "[DATE] Workers' Compensation Renewal" at bounding box center [276, 193] width 169 height 13
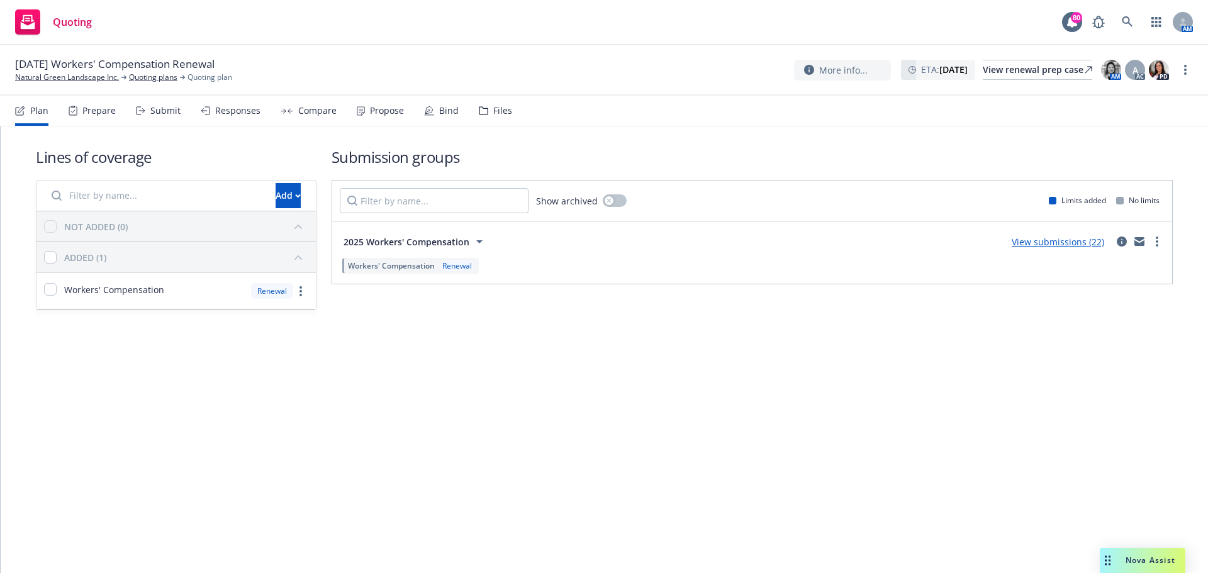
click at [243, 111] on div "Responses" at bounding box center [237, 111] width 45 height 10
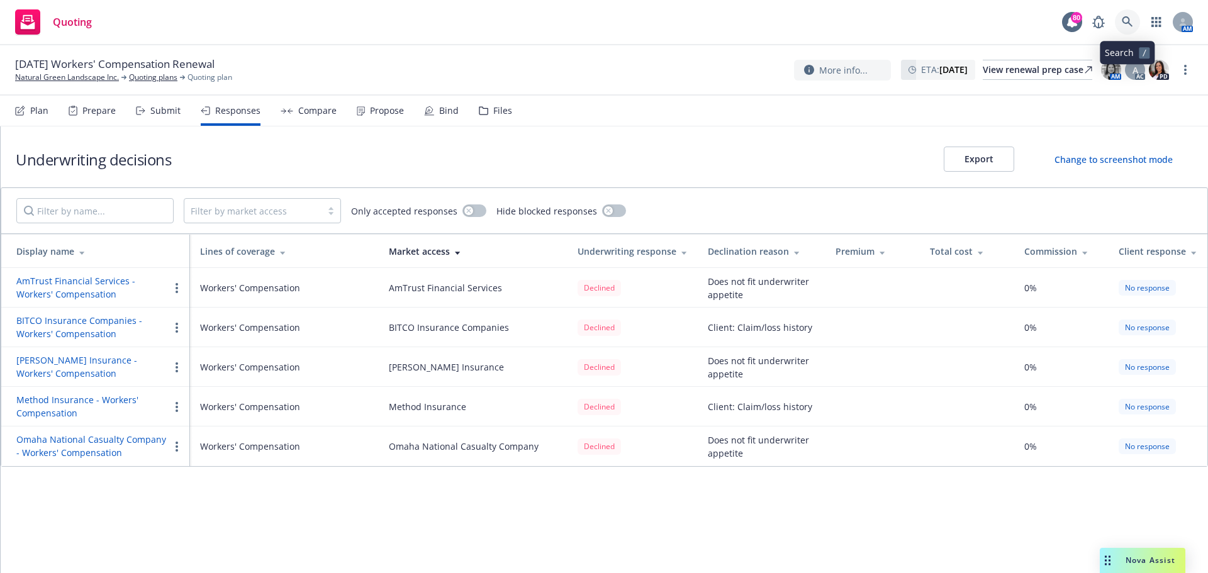
click at [1129, 22] on icon at bounding box center [1127, 21] width 11 height 11
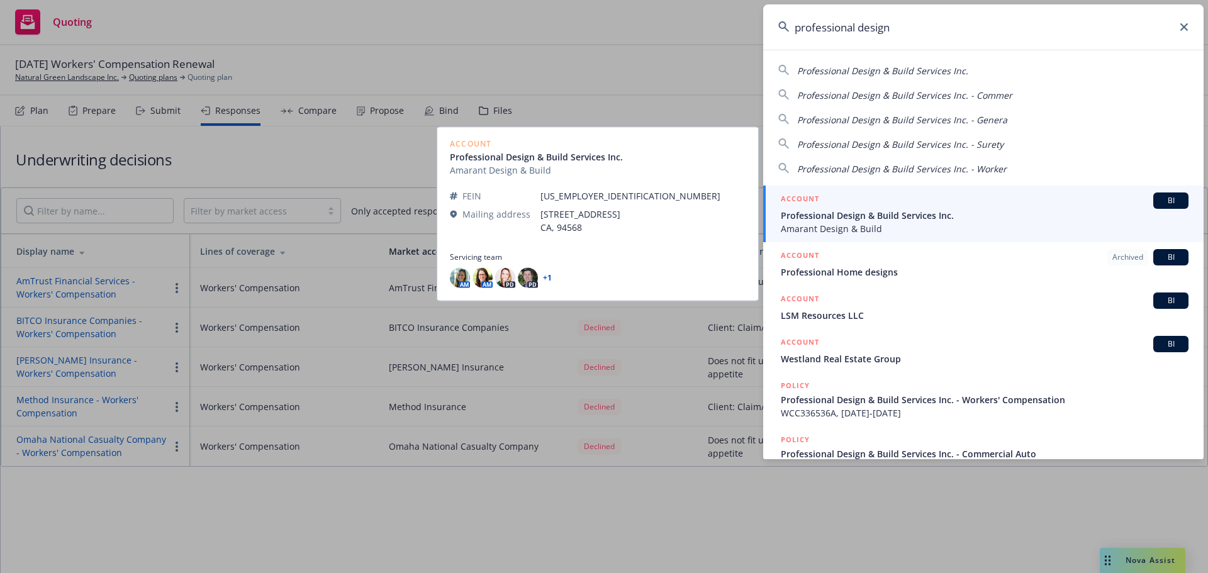
type input "professional design"
click at [841, 224] on span "Amarant Design & Build" at bounding box center [985, 228] width 408 height 13
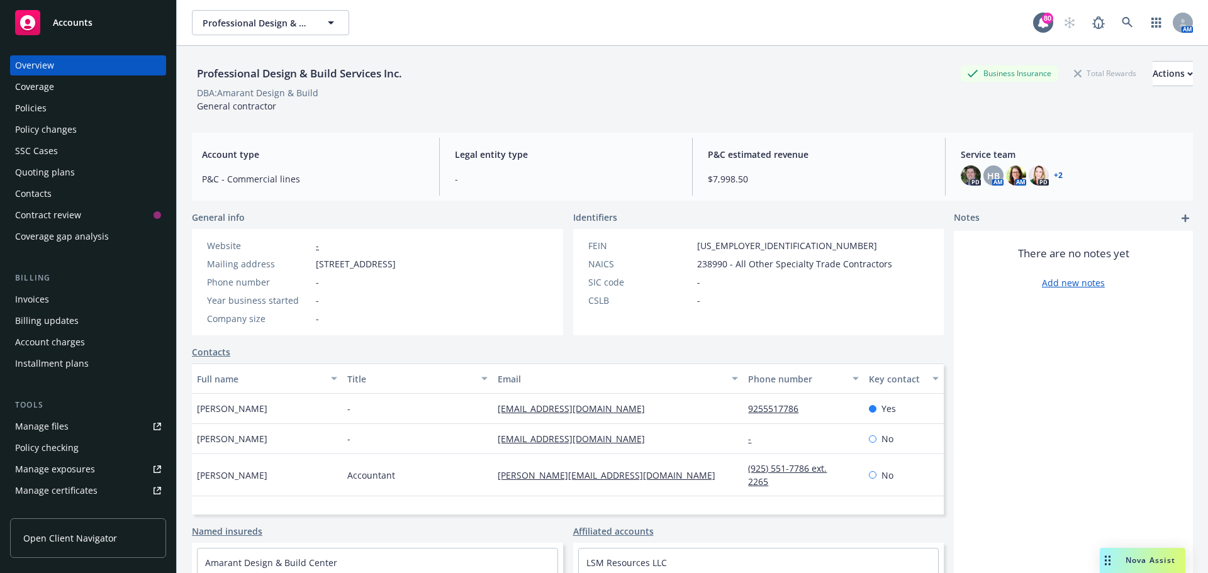
click at [33, 112] on div "Policies" at bounding box center [30, 108] width 31 height 20
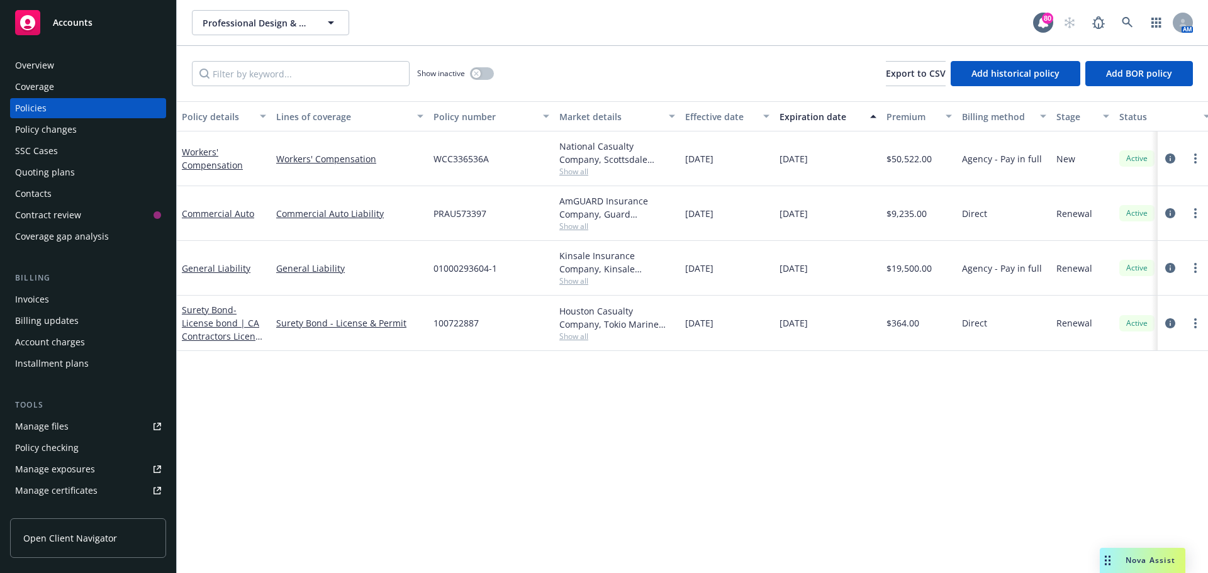
click at [578, 170] on span "Show all" at bounding box center [617, 171] width 116 height 11
click at [44, 168] on div "Quoting plans" at bounding box center [45, 172] width 60 height 20
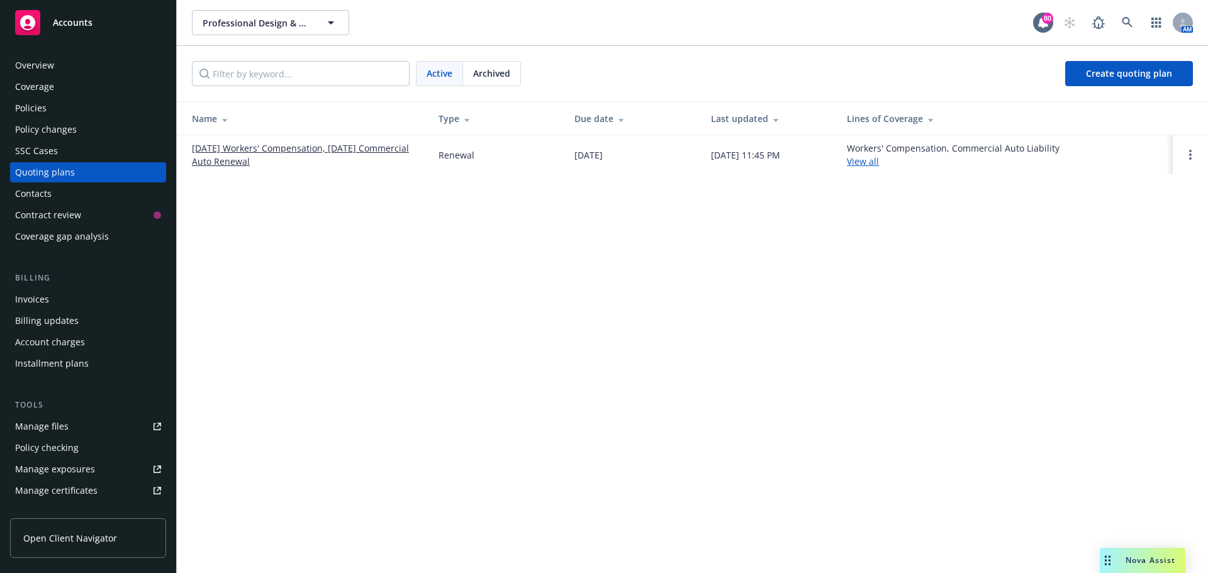
click at [249, 150] on link "[DATE] Workers' Compensation, [DATE] Commercial Auto Renewal" at bounding box center [305, 155] width 226 height 26
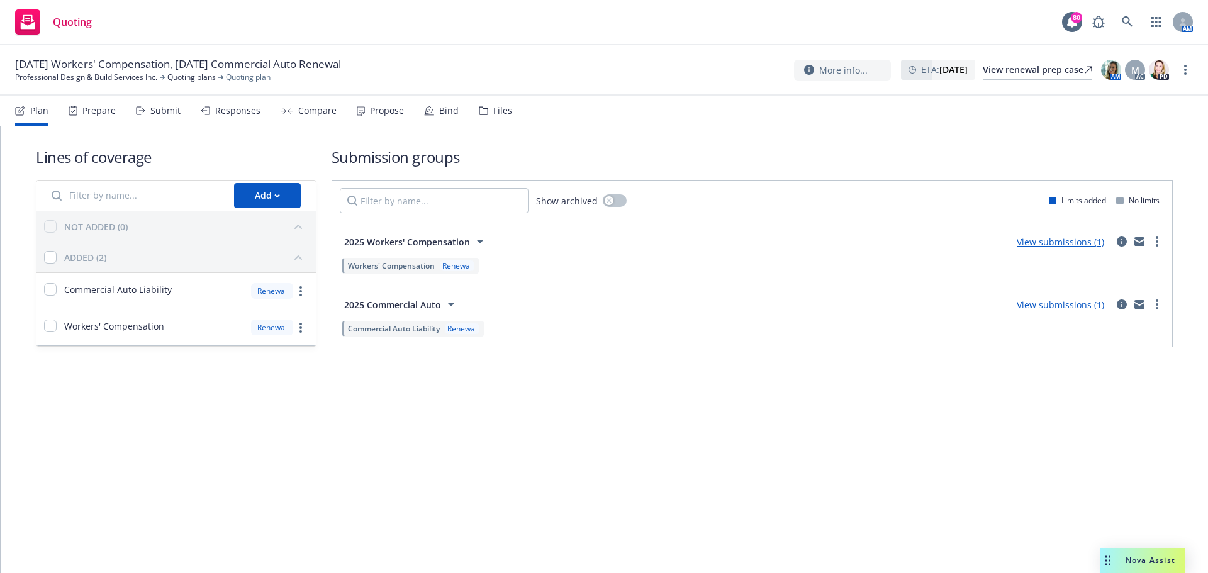
click at [232, 107] on div "Responses" at bounding box center [237, 111] width 45 height 10
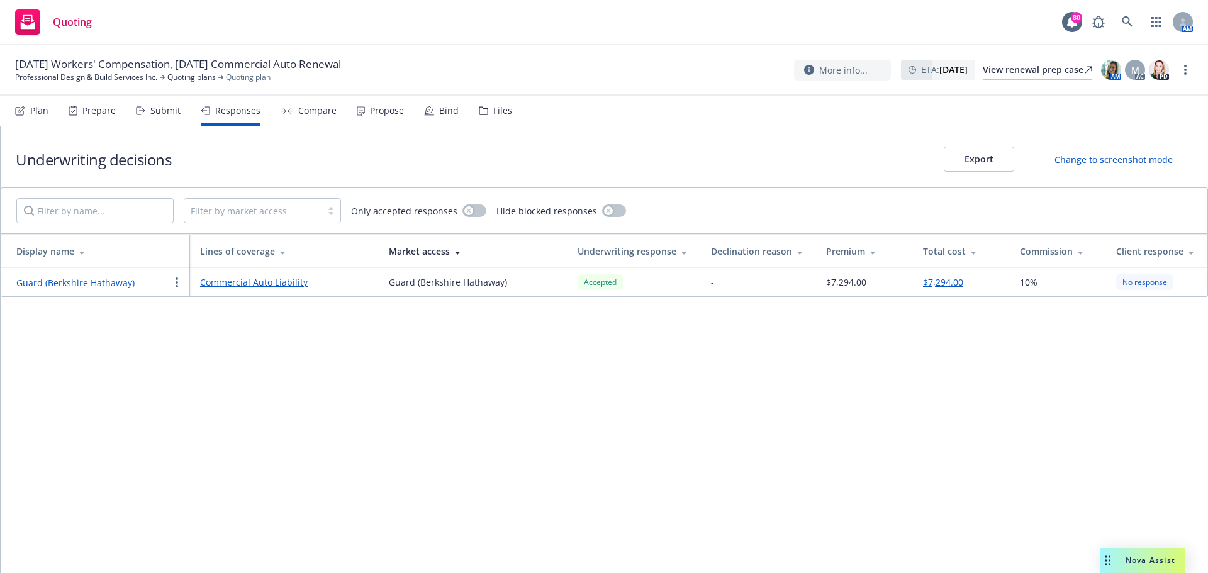
click at [161, 111] on div "Submit" at bounding box center [165, 111] width 30 height 10
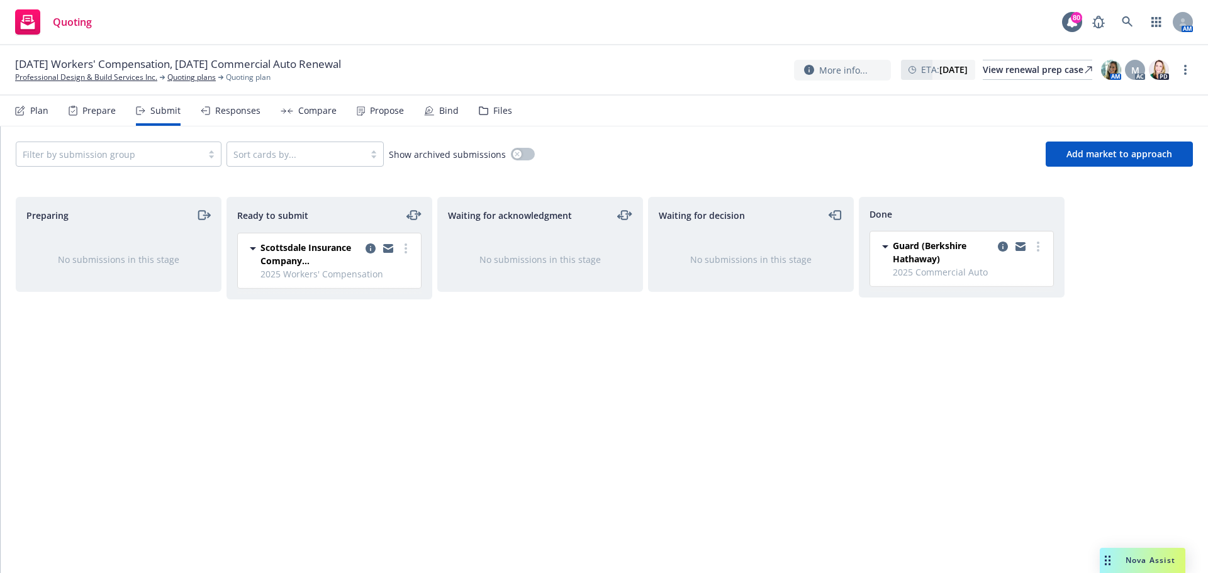
click at [311, 259] on span "Scottsdale Insurance Company (Nationwide)" at bounding box center [310, 254] width 100 height 26
click at [328, 343] on div "Ready to submit Scottsdale Insurance Company (Nationwide) [DATE] 5:23 PM" at bounding box center [329, 372] width 206 height 350
click at [236, 24] on div "Quoting 80 AM" at bounding box center [604, 22] width 1208 height 45
